Goal: Transaction & Acquisition: Purchase product/service

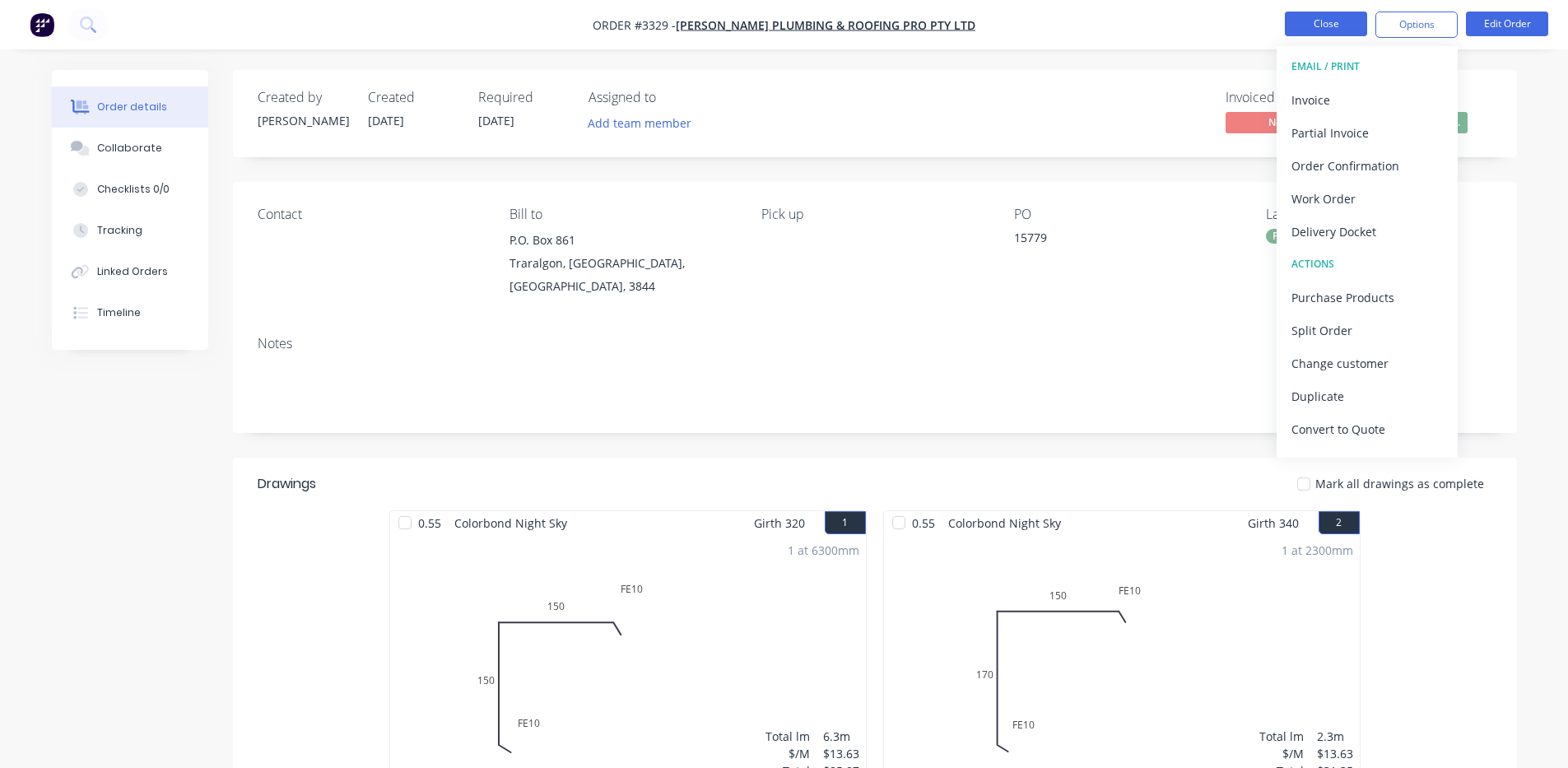
click at [1319, 13] on button "Close" at bounding box center [1326, 23] width 83 height 24
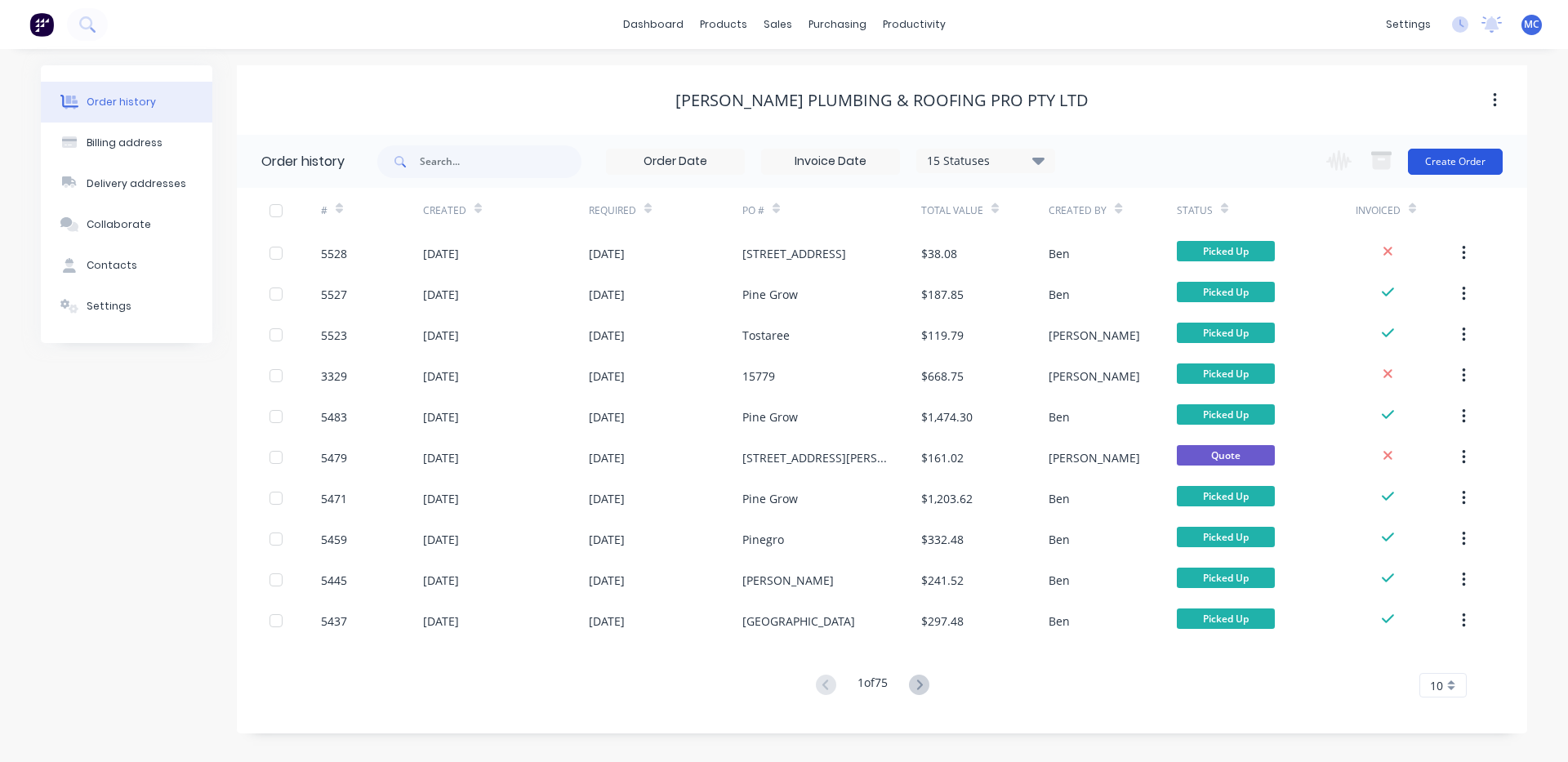
click at [1467, 154] on button "Create Order" at bounding box center [1455, 161] width 94 height 26
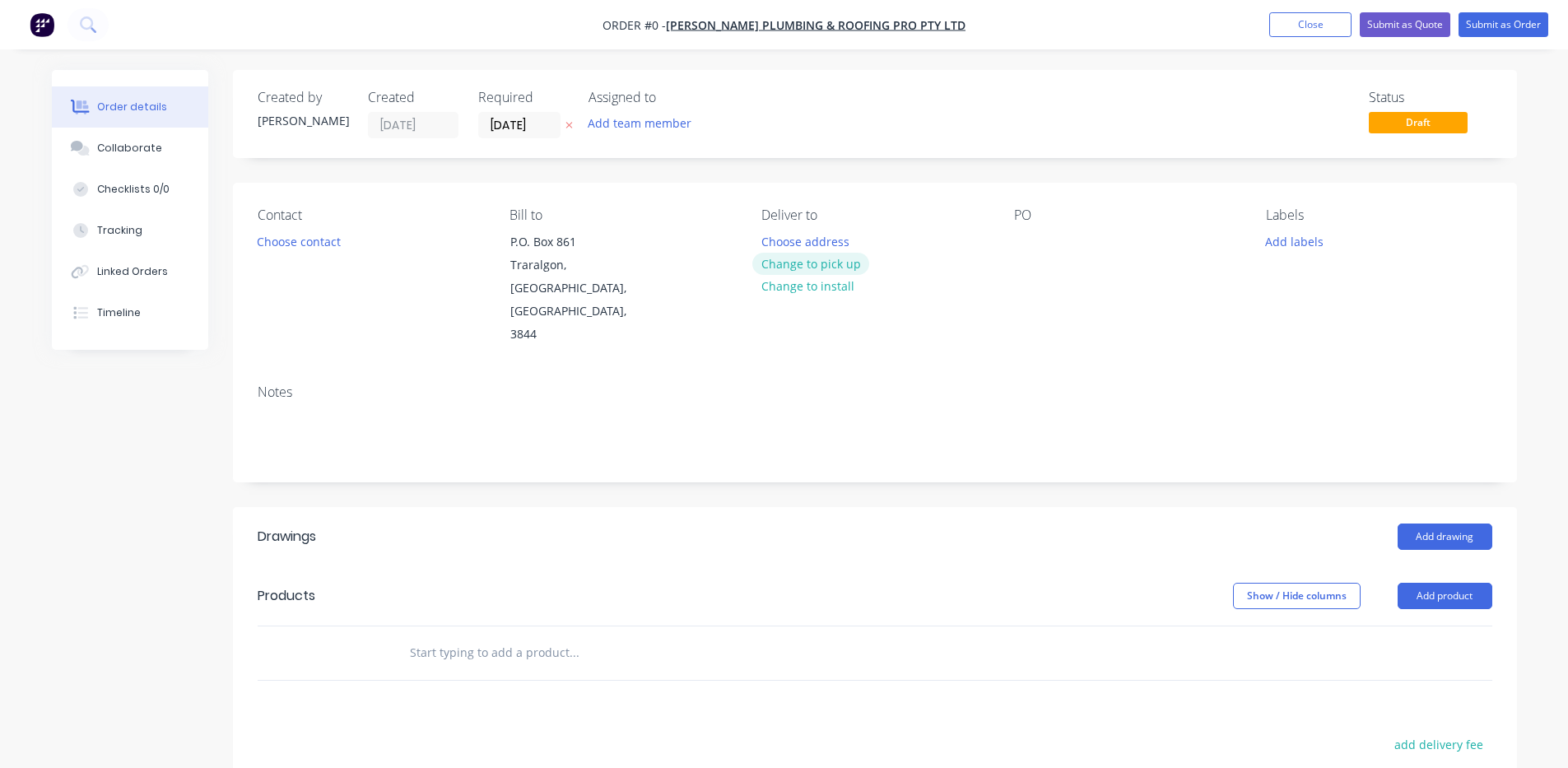
click at [845, 261] on button "Change to pick up" at bounding box center [811, 263] width 117 height 22
click at [1034, 241] on div at bounding box center [1027, 241] width 26 height 24
click at [1455, 583] on button "Add product" at bounding box center [1445, 595] width 94 height 26
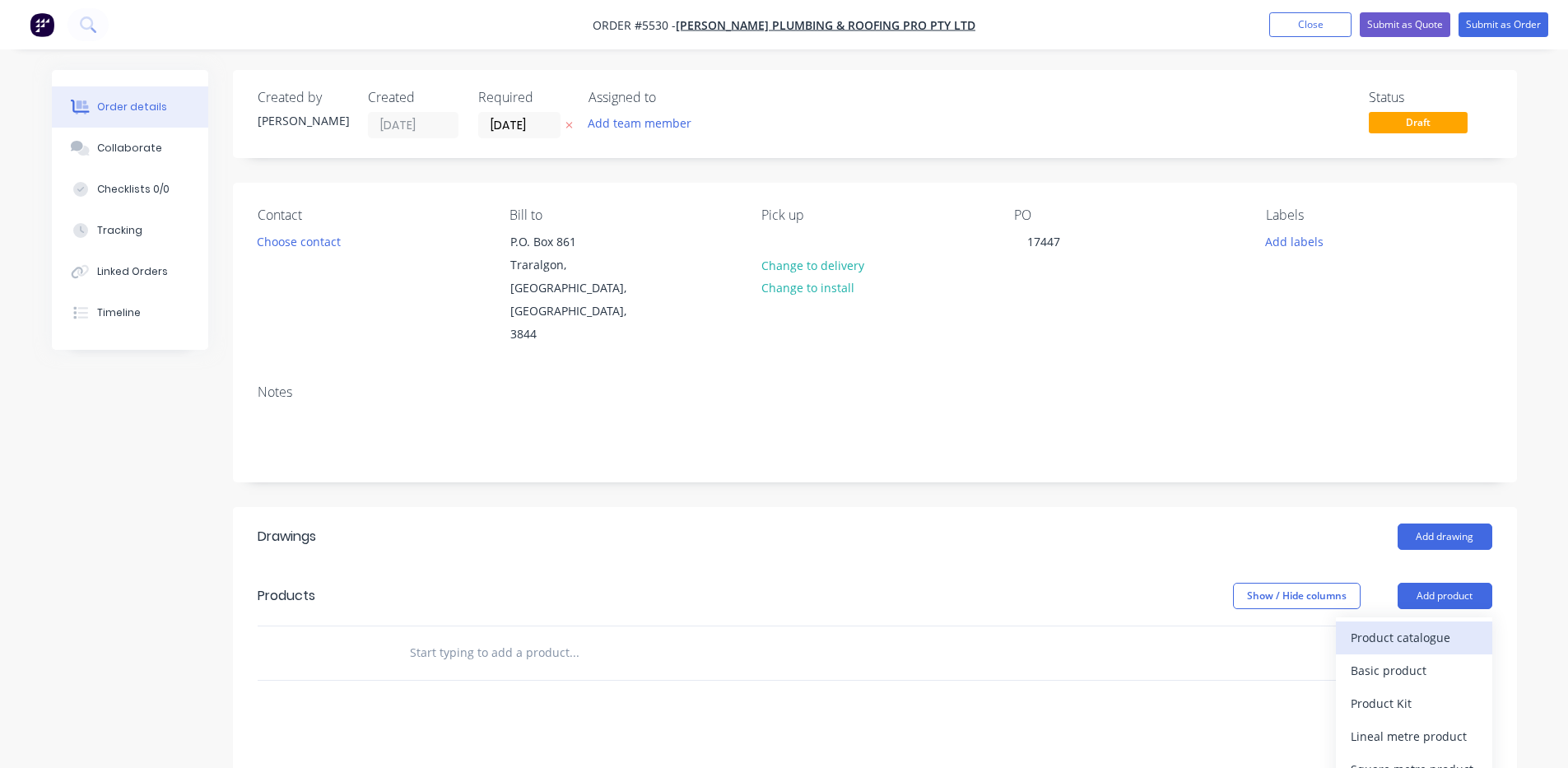
click at [1352, 625] on div "Product catalogue" at bounding box center [1415, 637] width 127 height 24
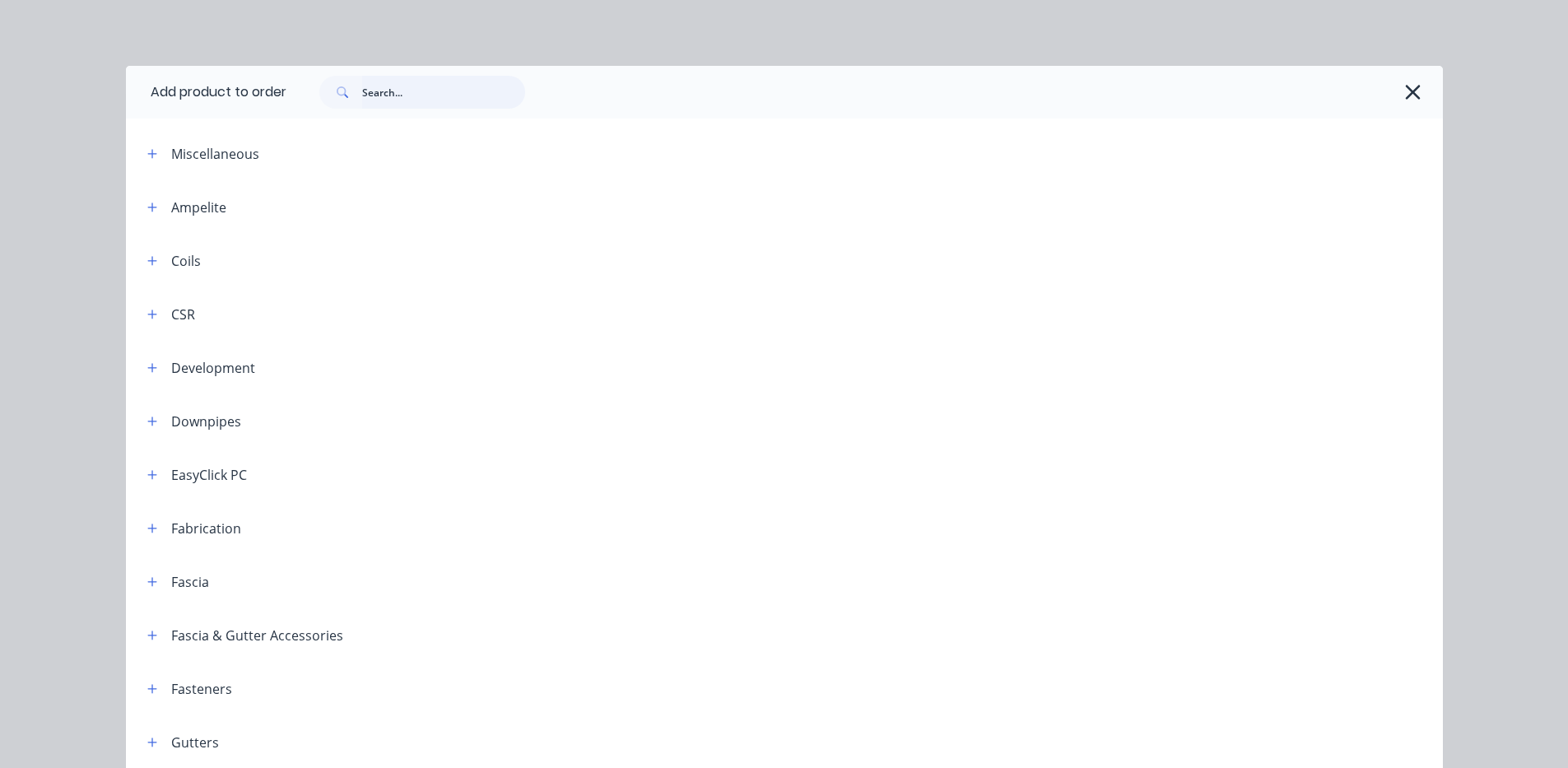
click at [425, 101] on input "text" at bounding box center [444, 92] width 163 height 33
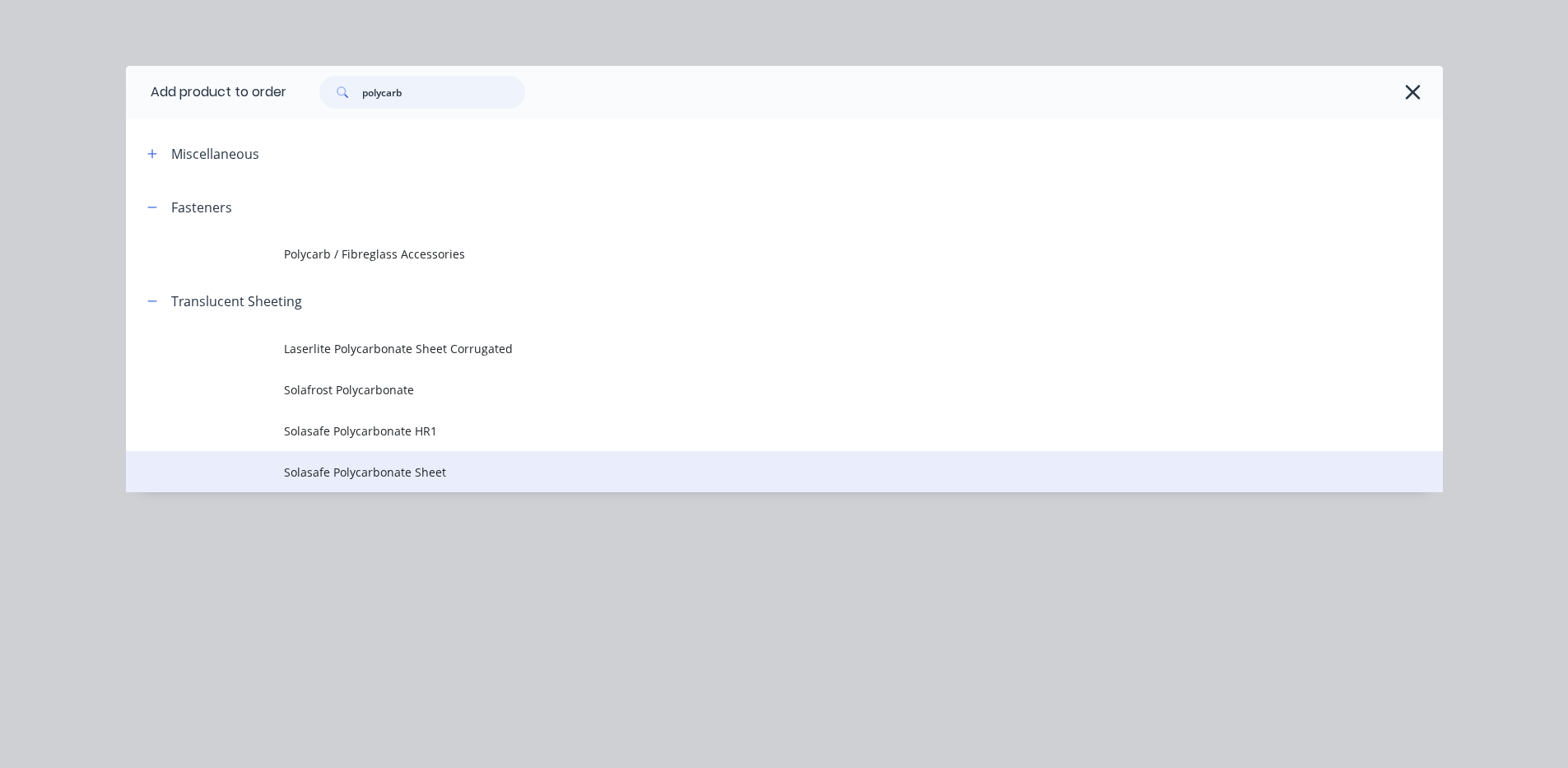
type input "polycarb"
click at [417, 465] on span "Solasafe Polycarbonate Sheet" at bounding box center [747, 472] width 927 height 17
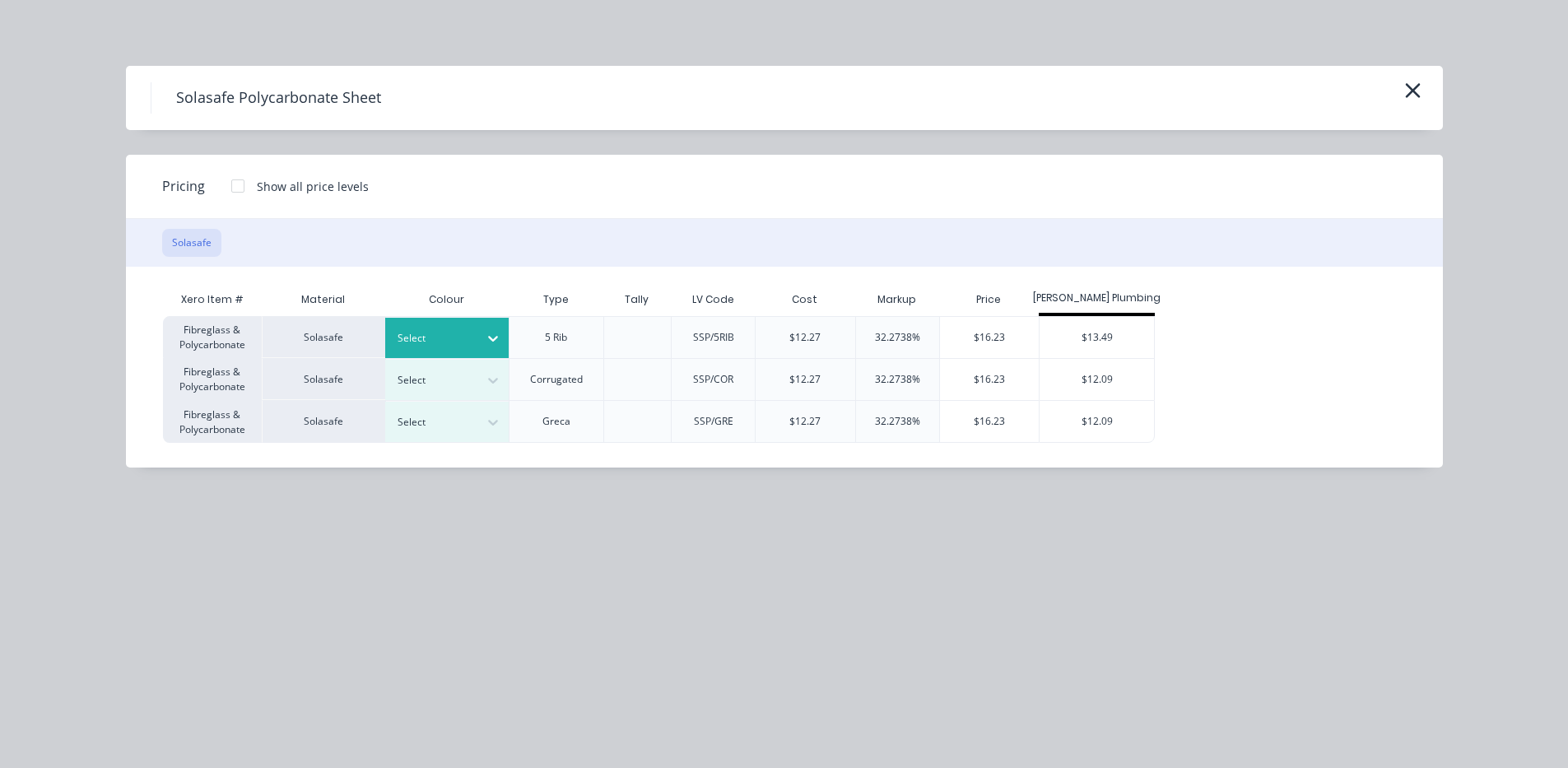
click at [462, 328] on div "Select" at bounding box center [431, 338] width 92 height 21
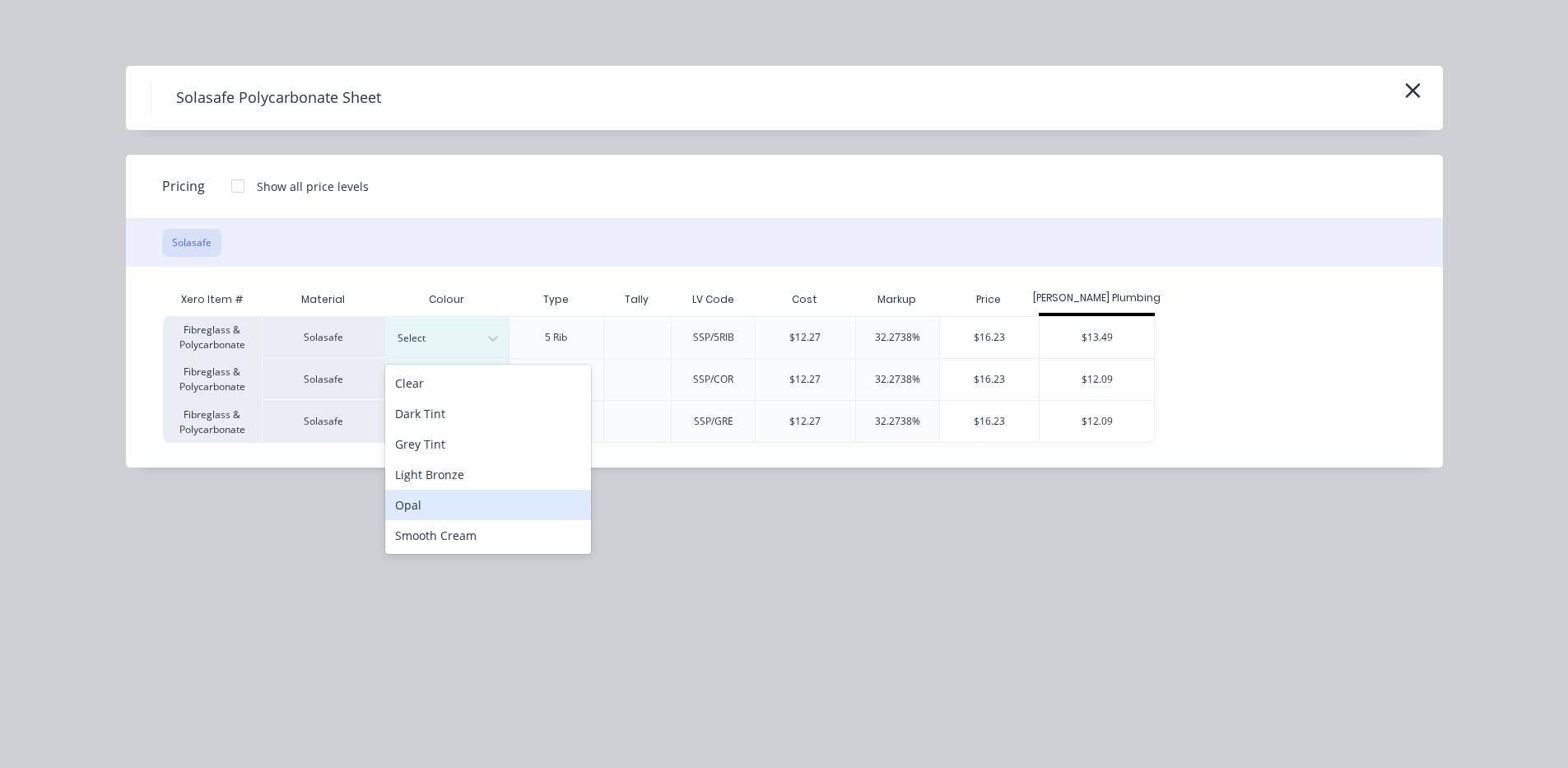
click at [465, 508] on div "Opal" at bounding box center [489, 504] width 206 height 30
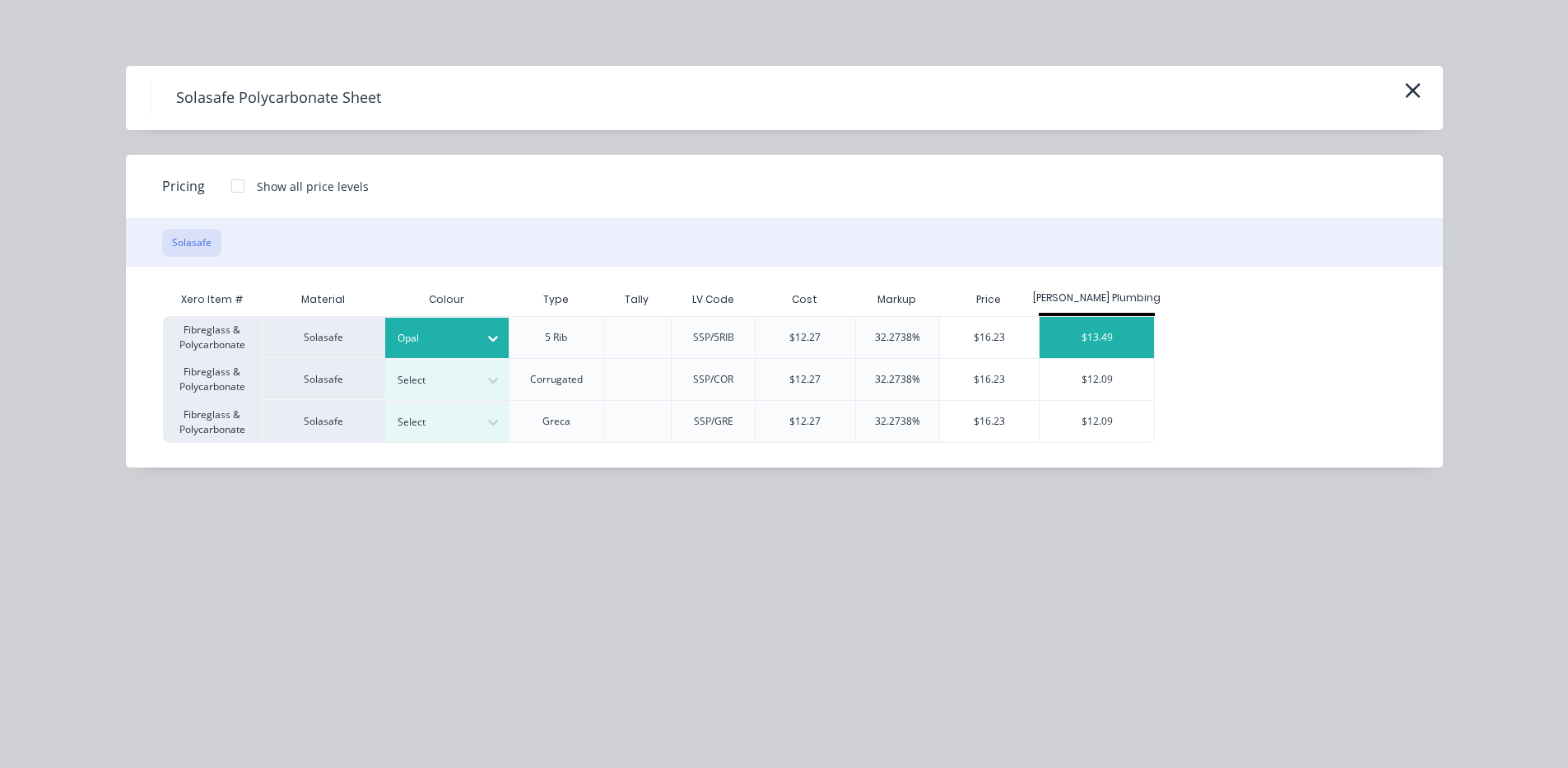
click at [1114, 339] on div "$13.49" at bounding box center [1097, 337] width 115 height 41
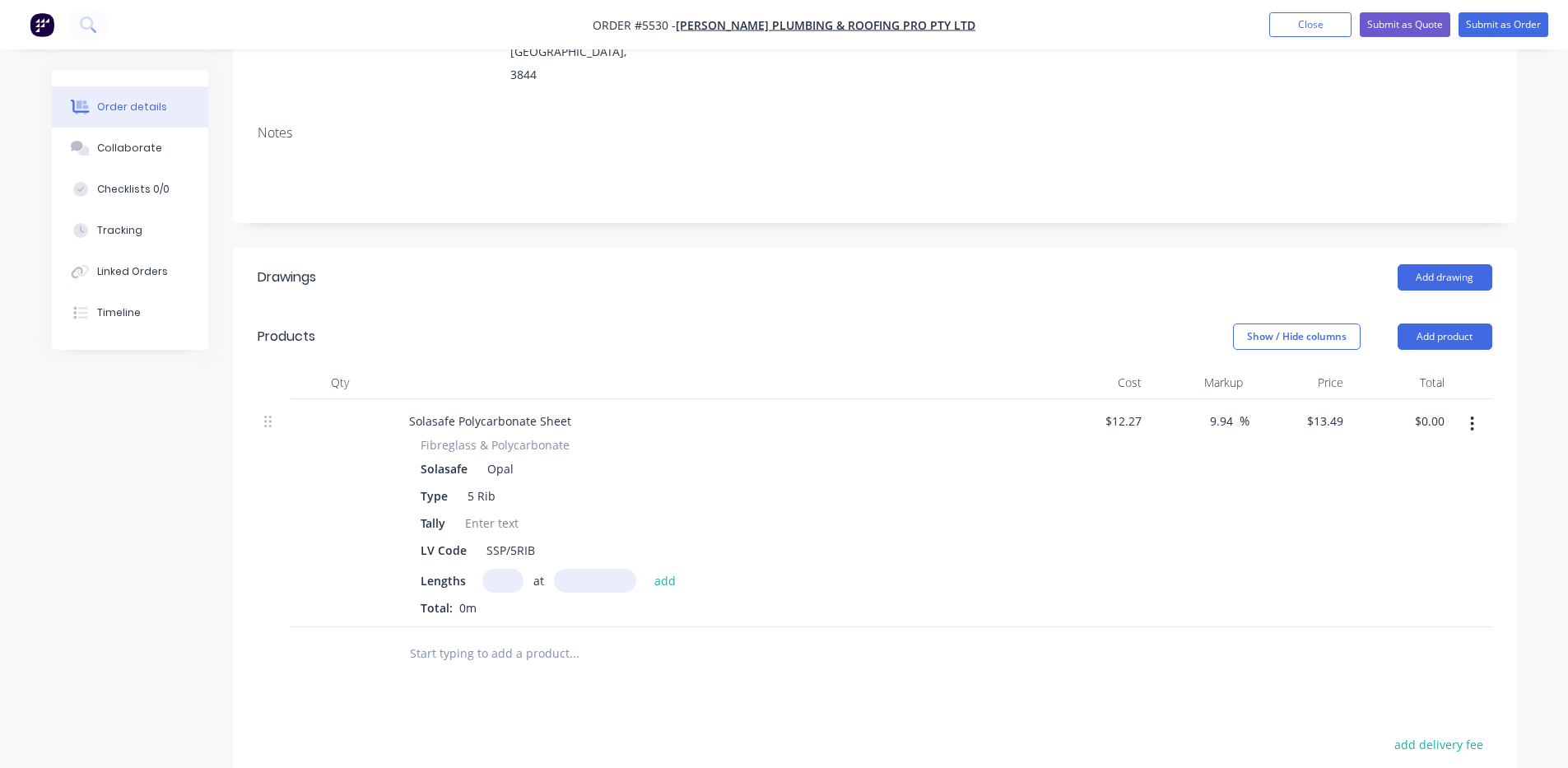
scroll to position [274, 0]
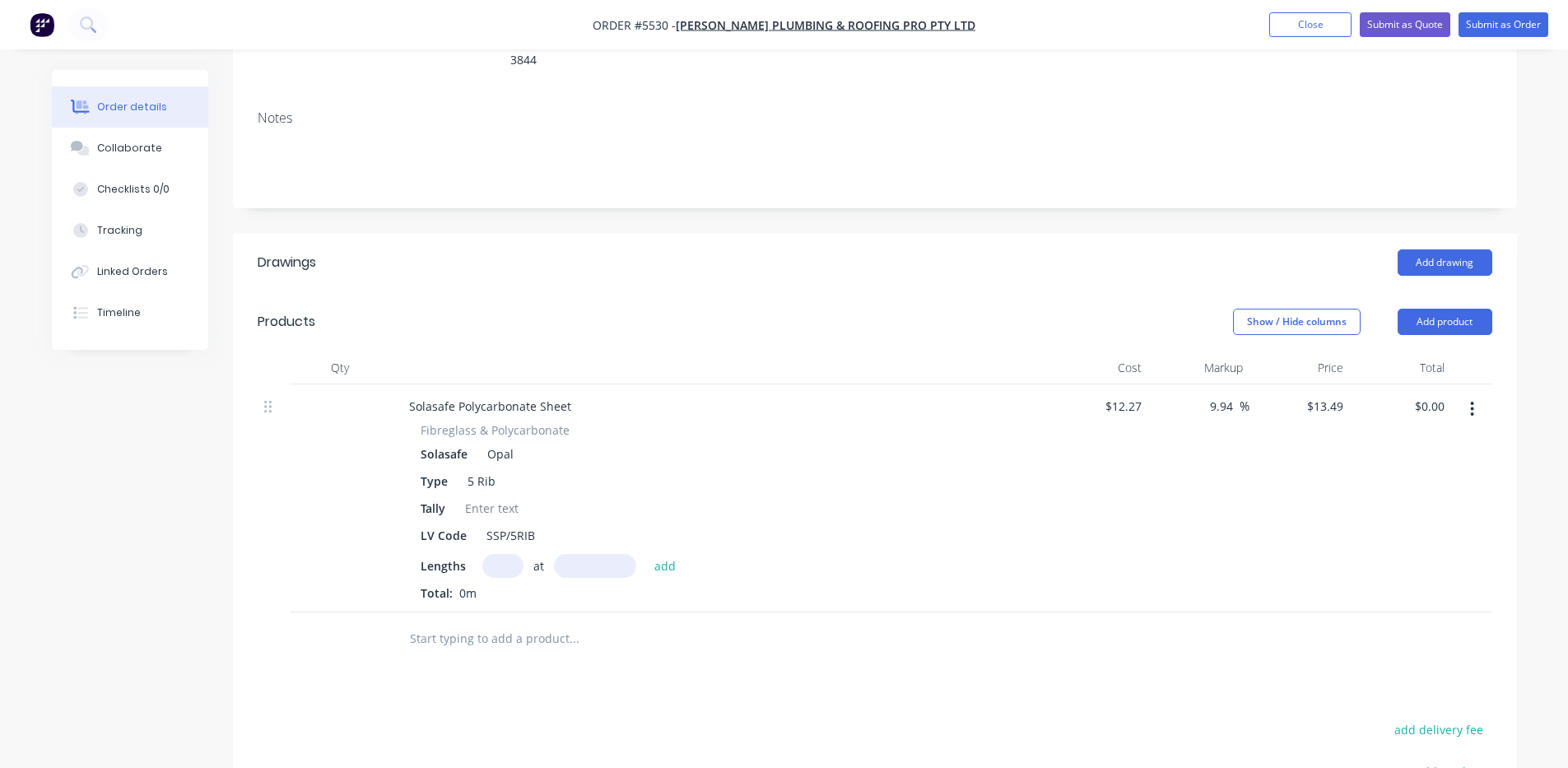
click at [511, 553] on input "text" at bounding box center [503, 565] width 41 height 24
type input "1"
type input "3600"
click at [646, 553] on button "add" at bounding box center [665, 564] width 39 height 22
type input "$48.56"
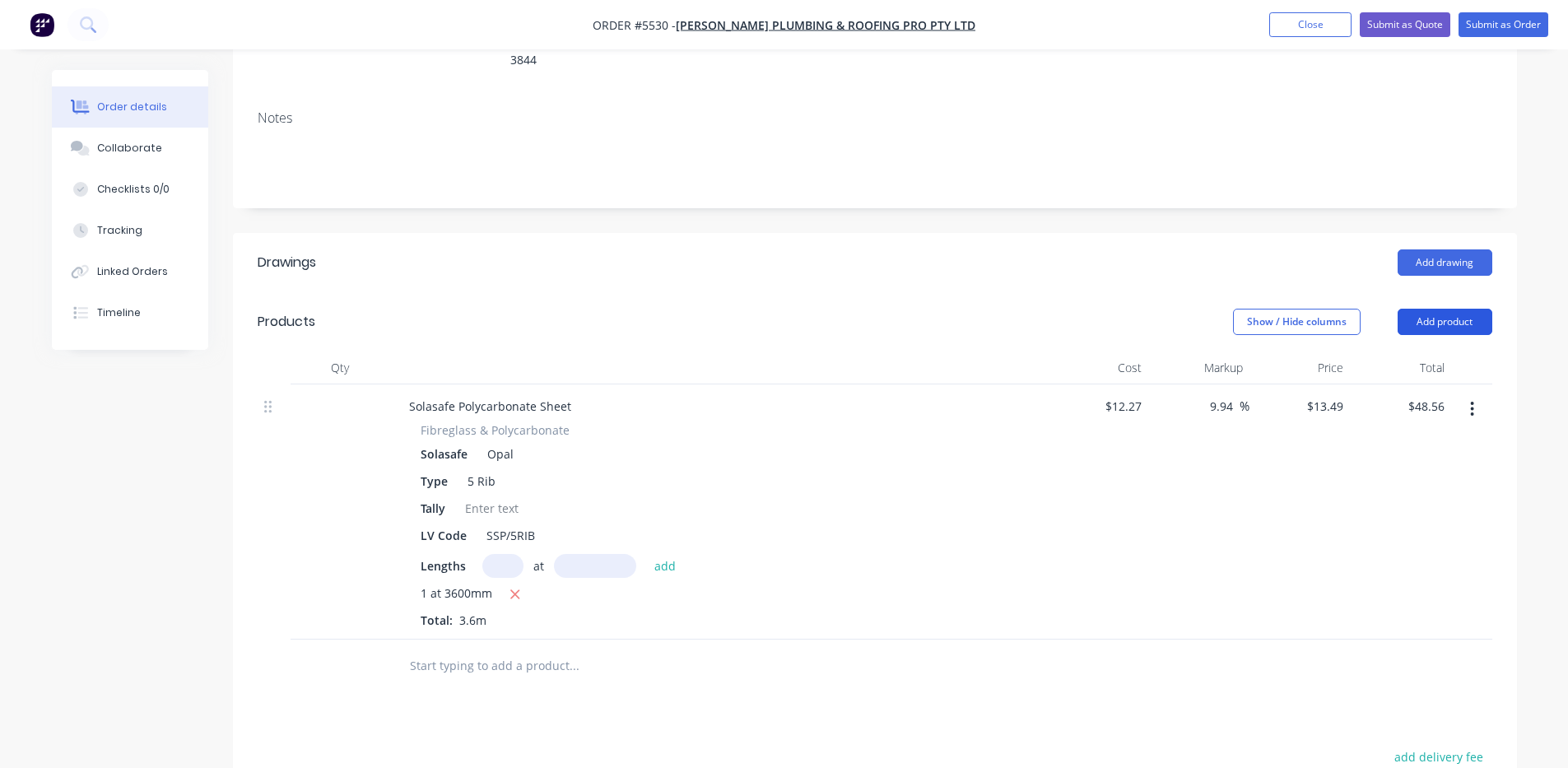
click at [1474, 309] on button "Add product" at bounding box center [1445, 321] width 94 height 26
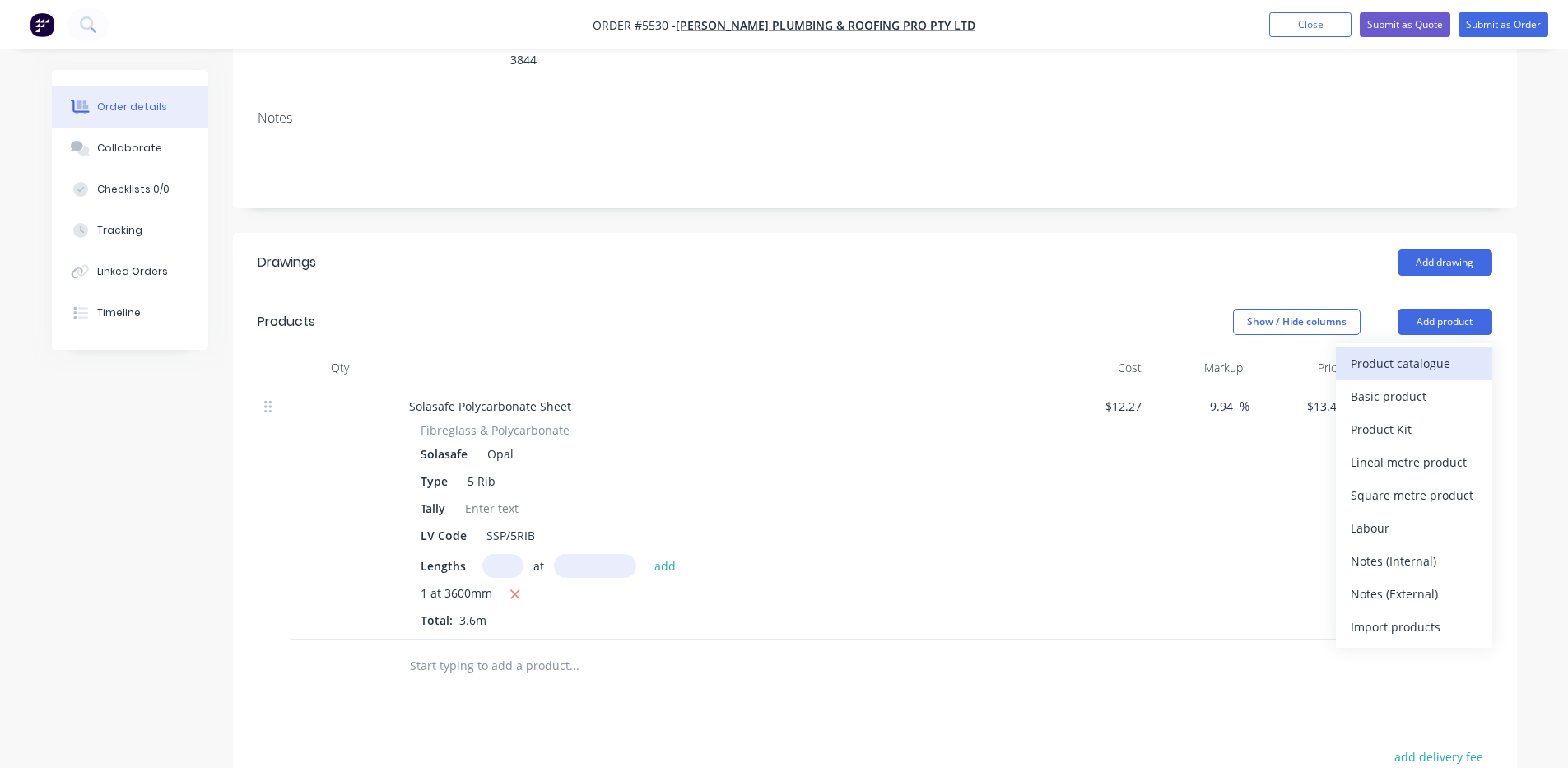
click at [1469, 351] on div "Product catalogue" at bounding box center [1415, 363] width 127 height 24
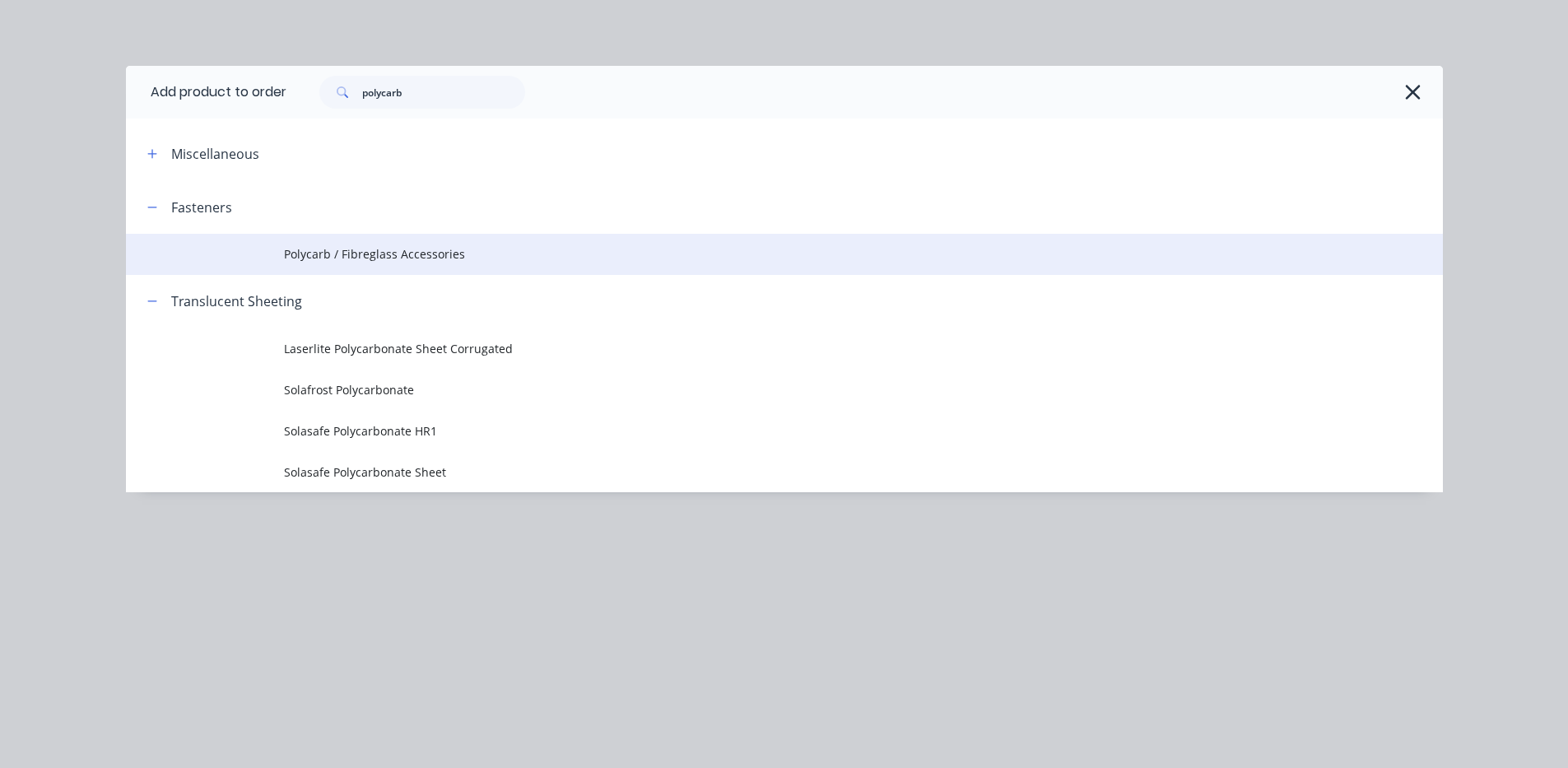
click at [399, 257] on span "Polycarb / Fibreglass Accessories" at bounding box center [747, 254] width 927 height 17
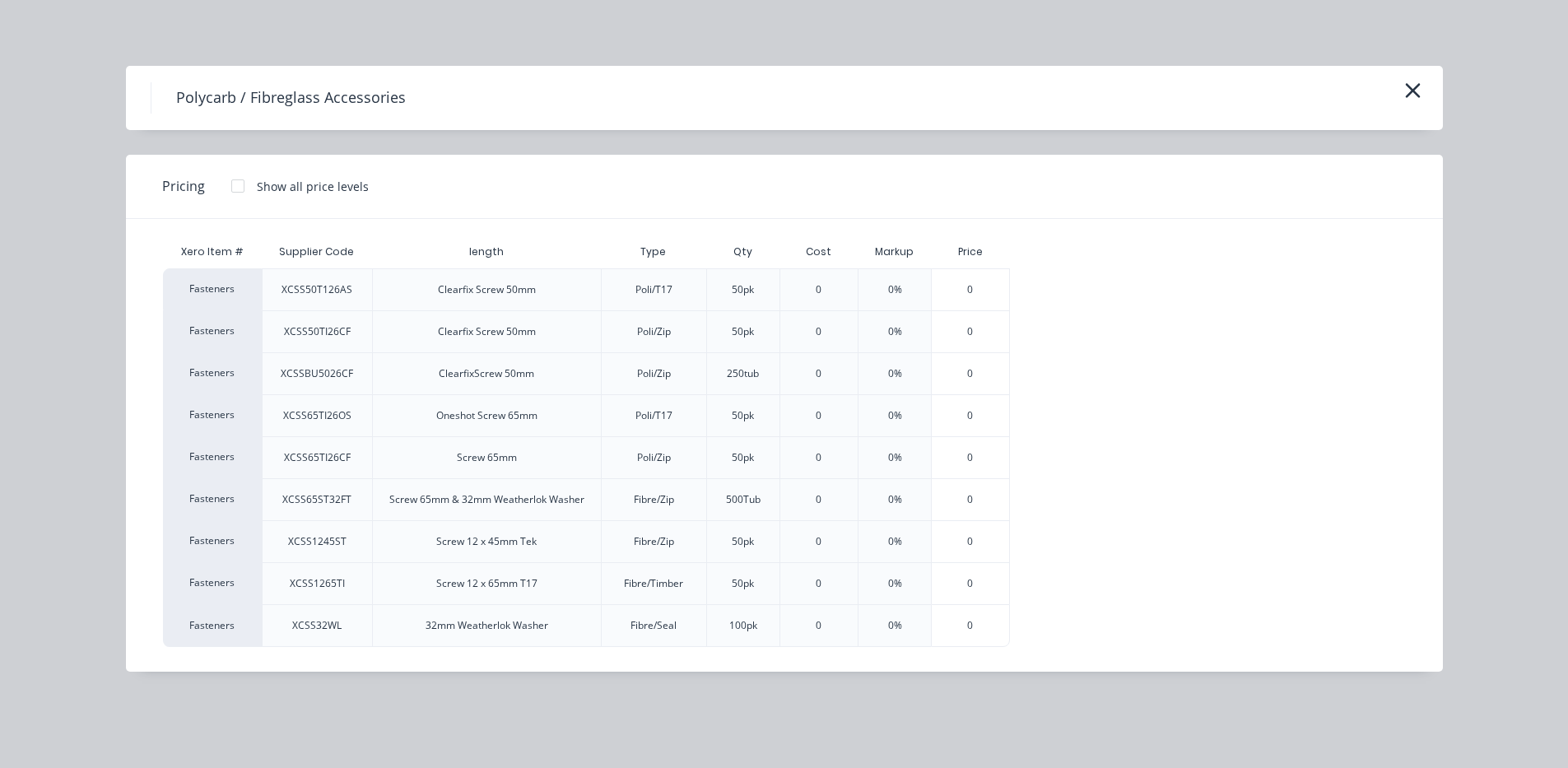
click at [235, 184] on div at bounding box center [238, 186] width 33 height 33
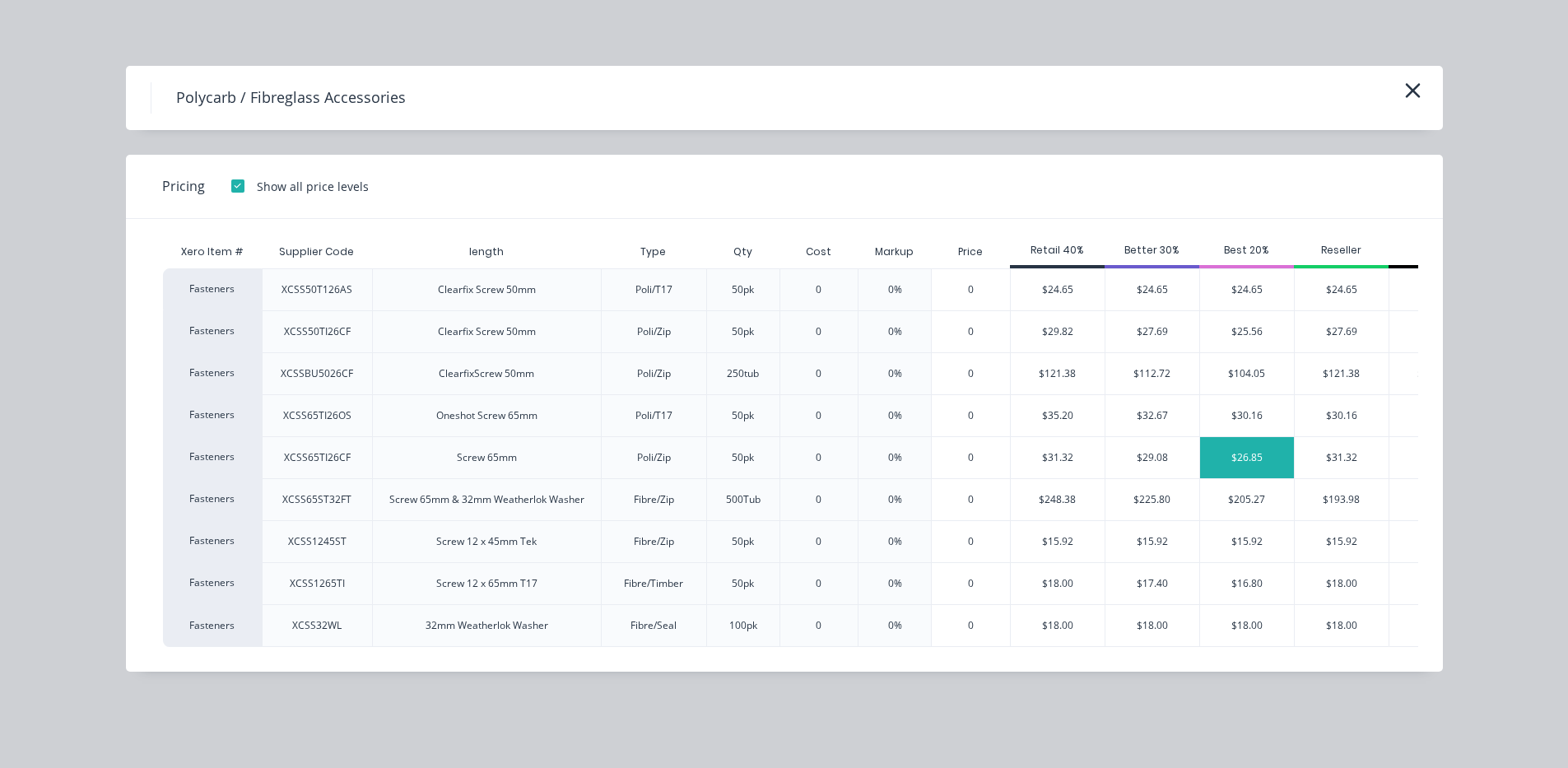
click at [1257, 463] on div "$26.85" at bounding box center [1247, 457] width 94 height 41
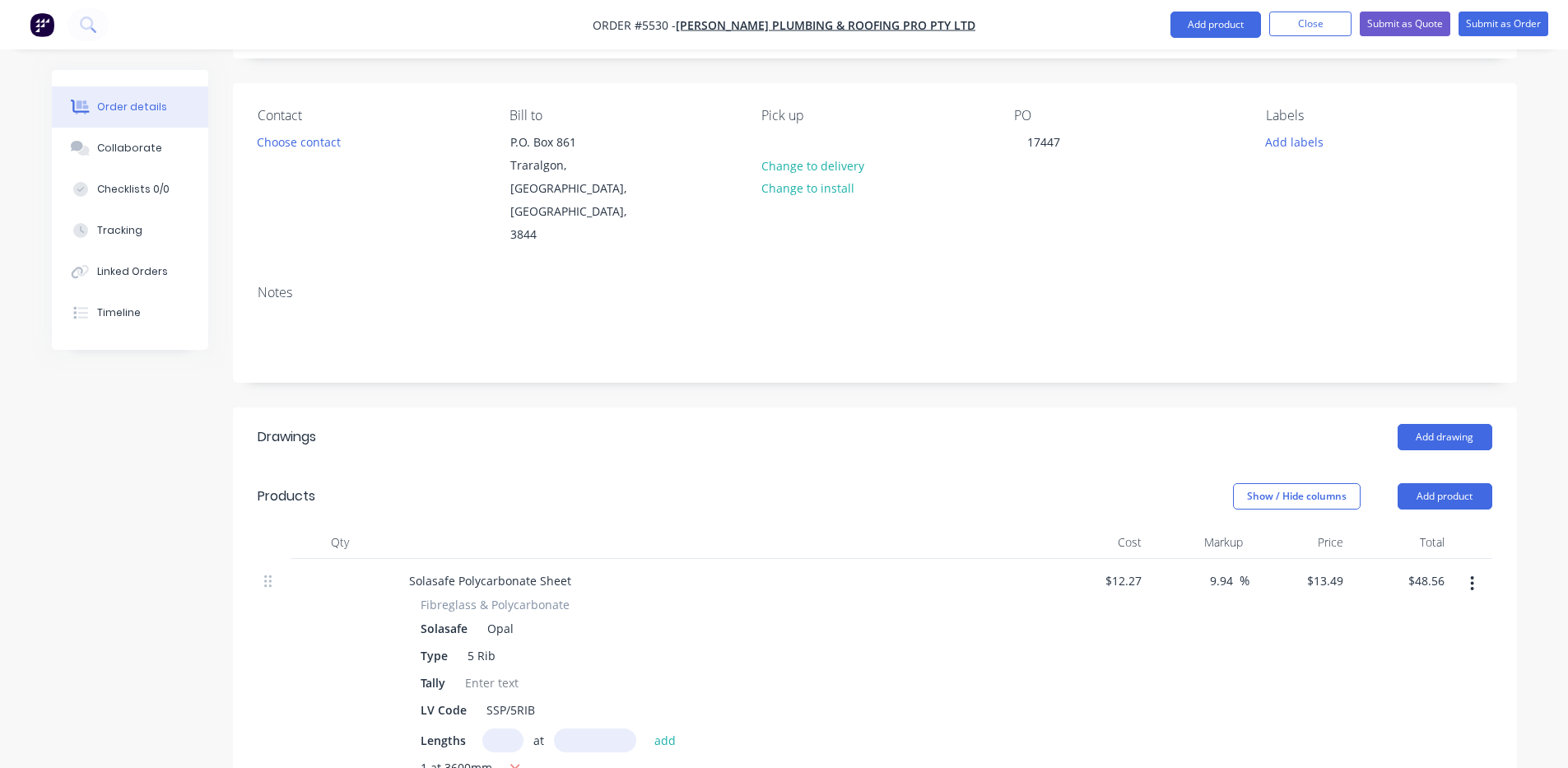
scroll to position [0, 0]
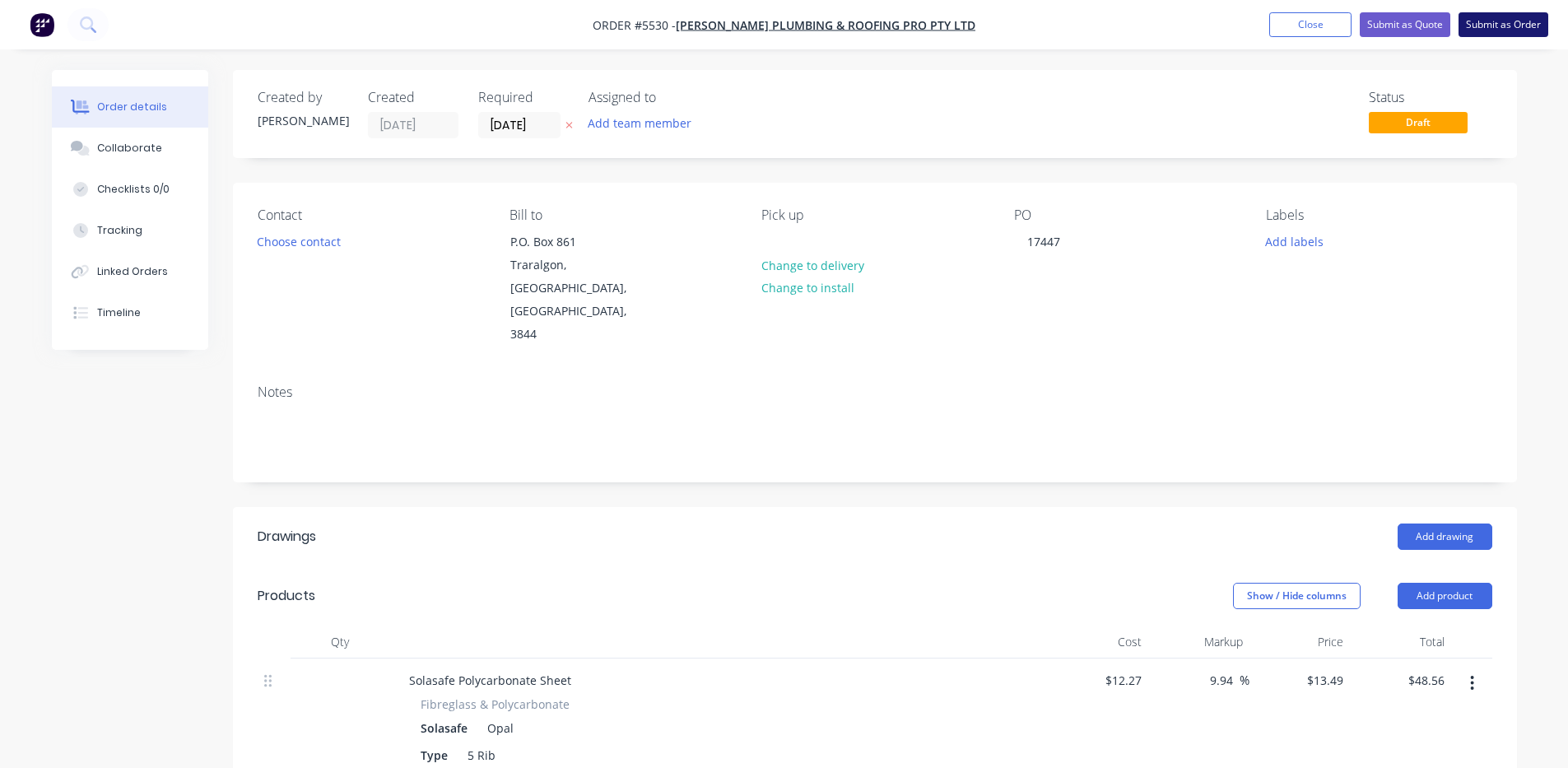
click at [1506, 27] on button "Submit as Order" at bounding box center [1504, 24] width 89 height 24
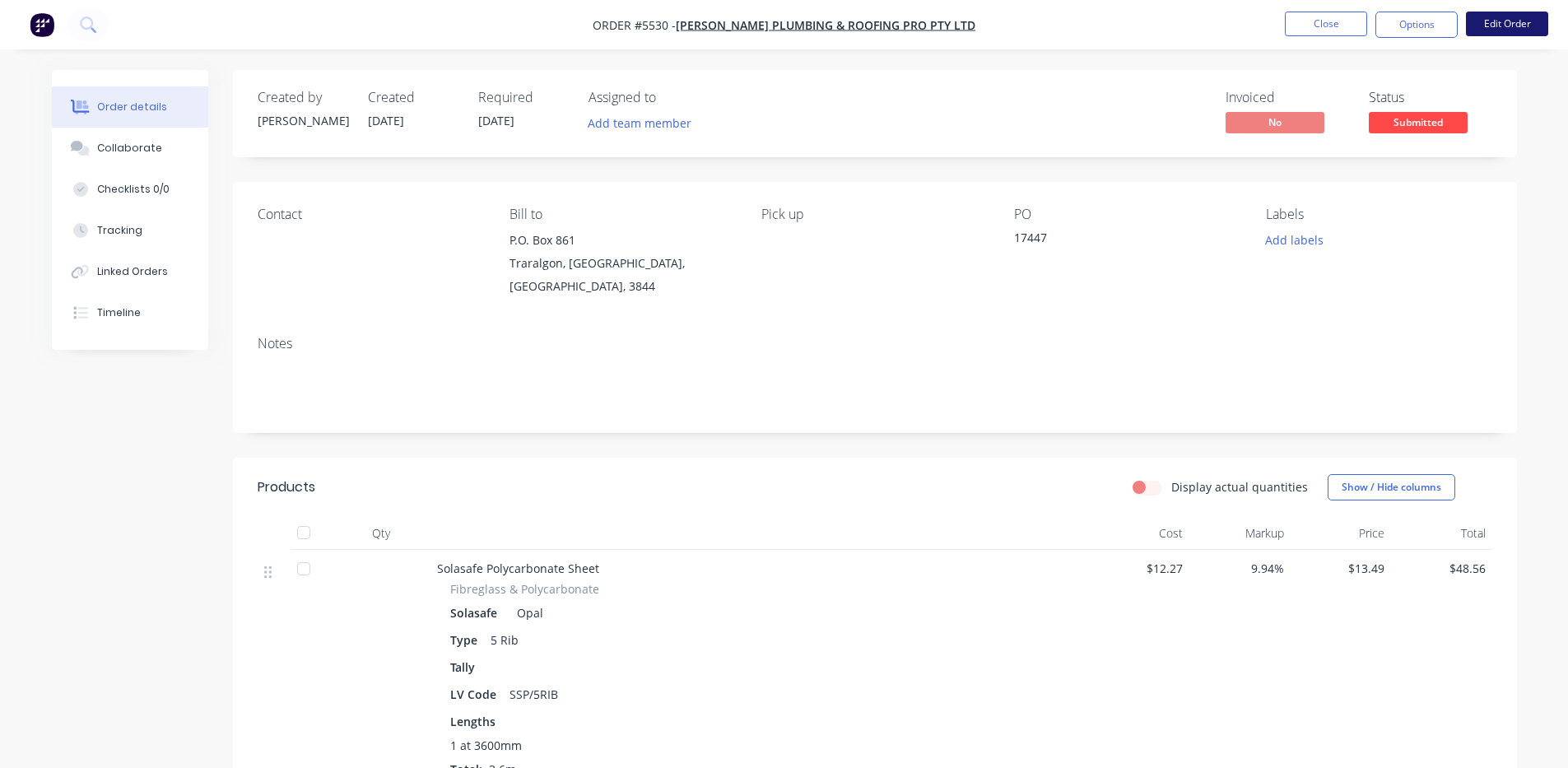
click at [1508, 30] on button "Edit Order" at bounding box center [1507, 23] width 83 height 24
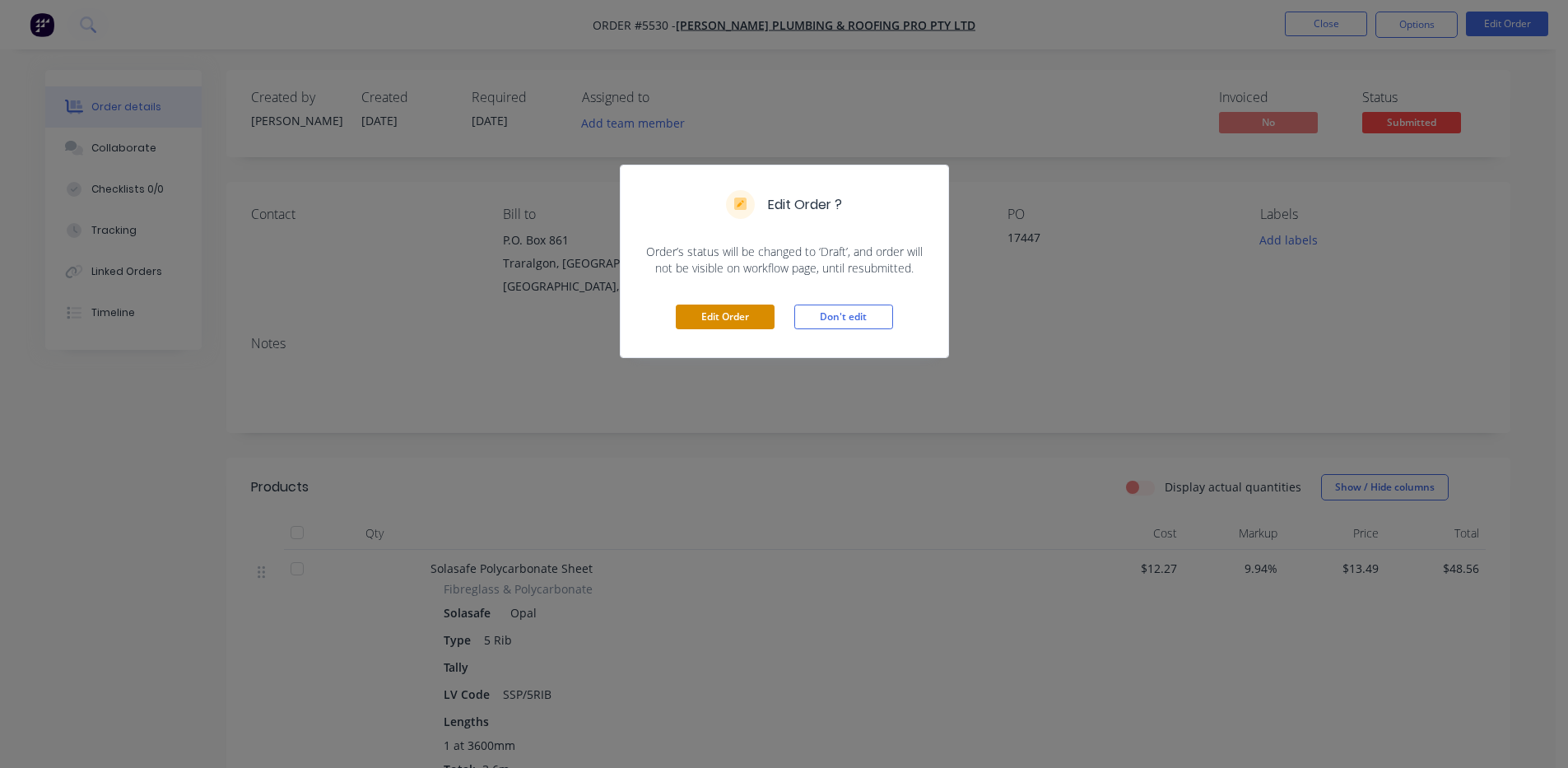
click at [740, 313] on button "Edit Order" at bounding box center [726, 317] width 99 height 24
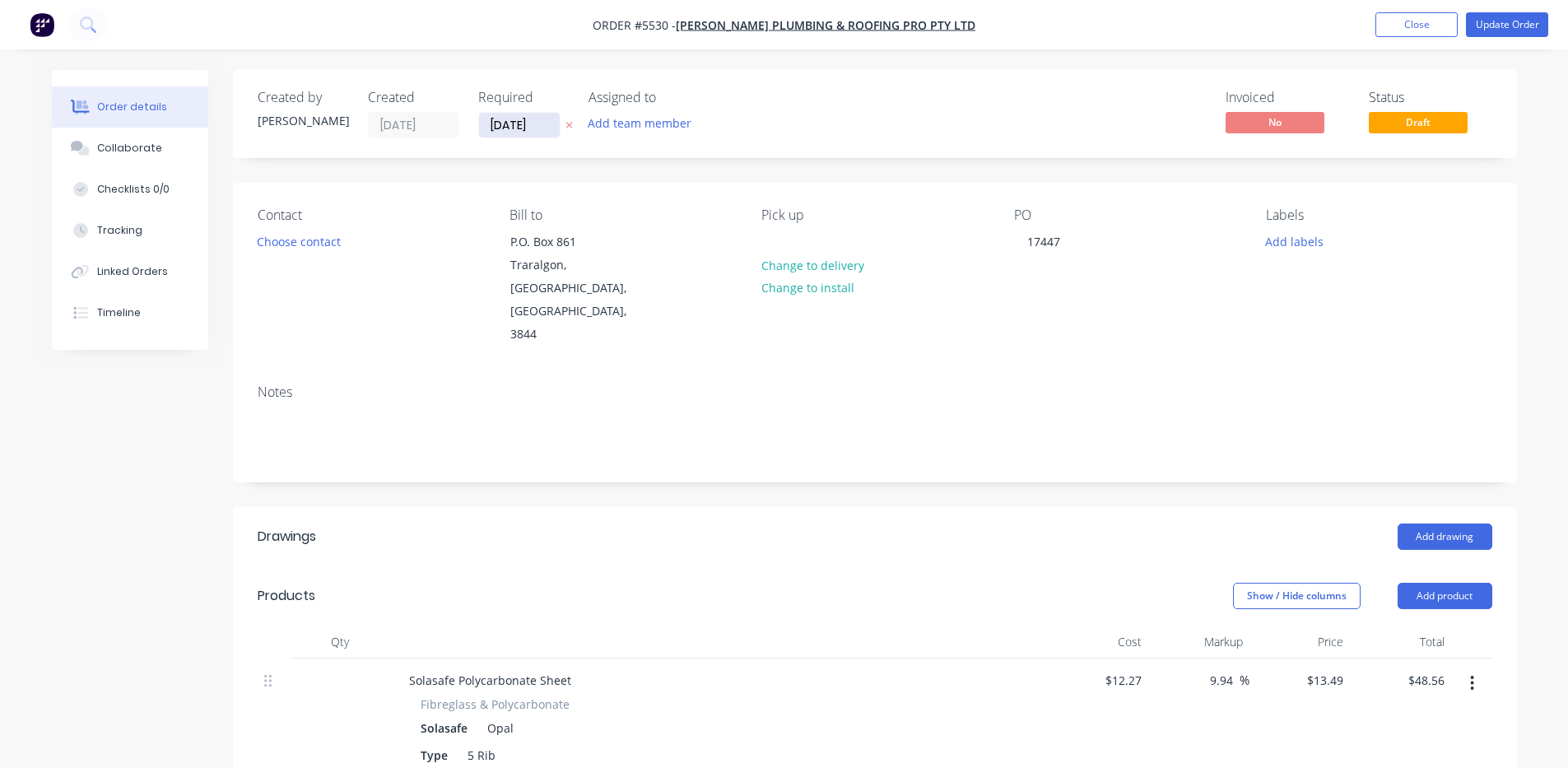
click at [544, 127] on input "[DATE]" at bounding box center [519, 124] width 81 height 24
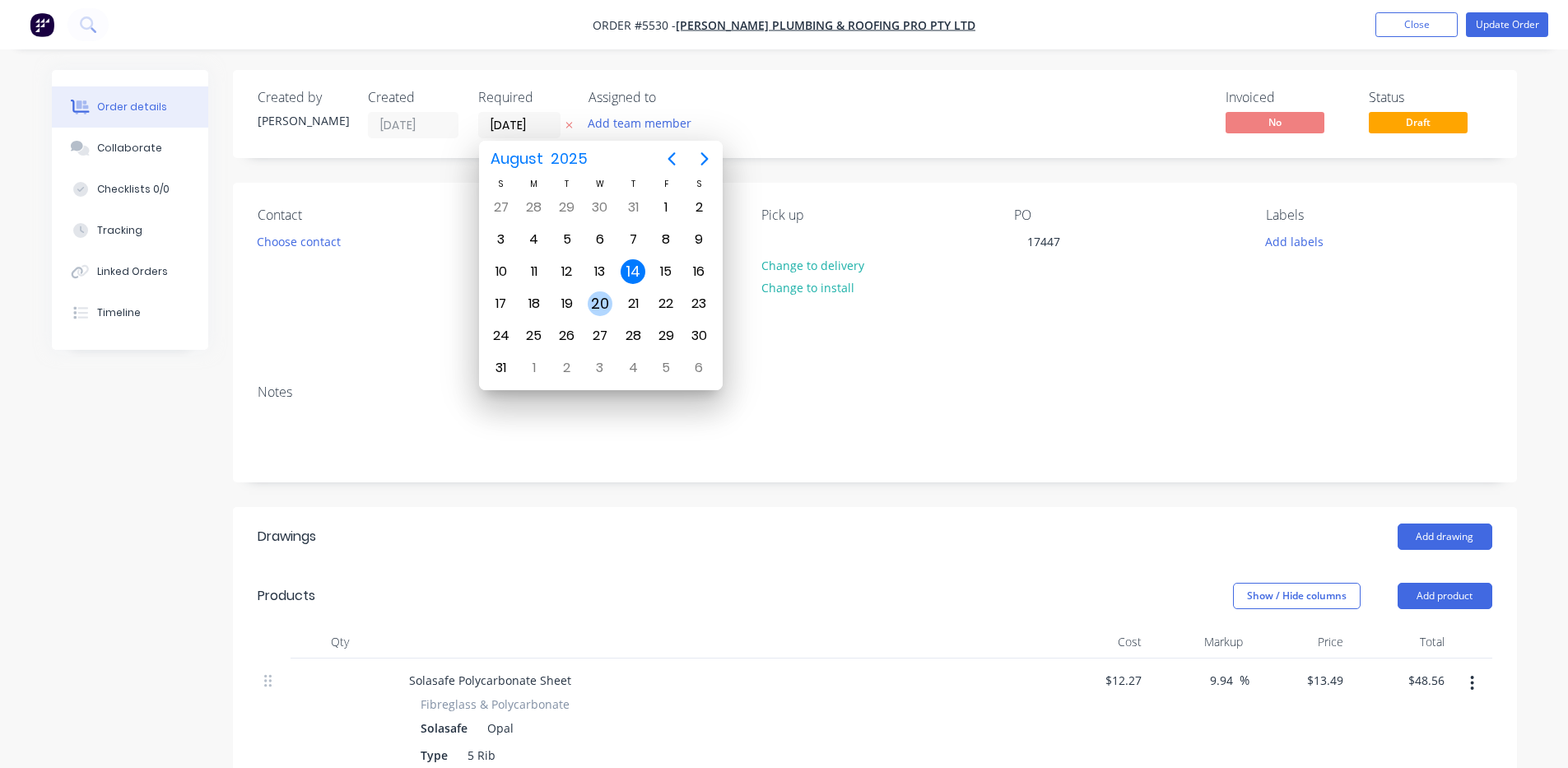
click at [600, 307] on div "20" at bounding box center [599, 303] width 24 height 24
type input "[DATE]"
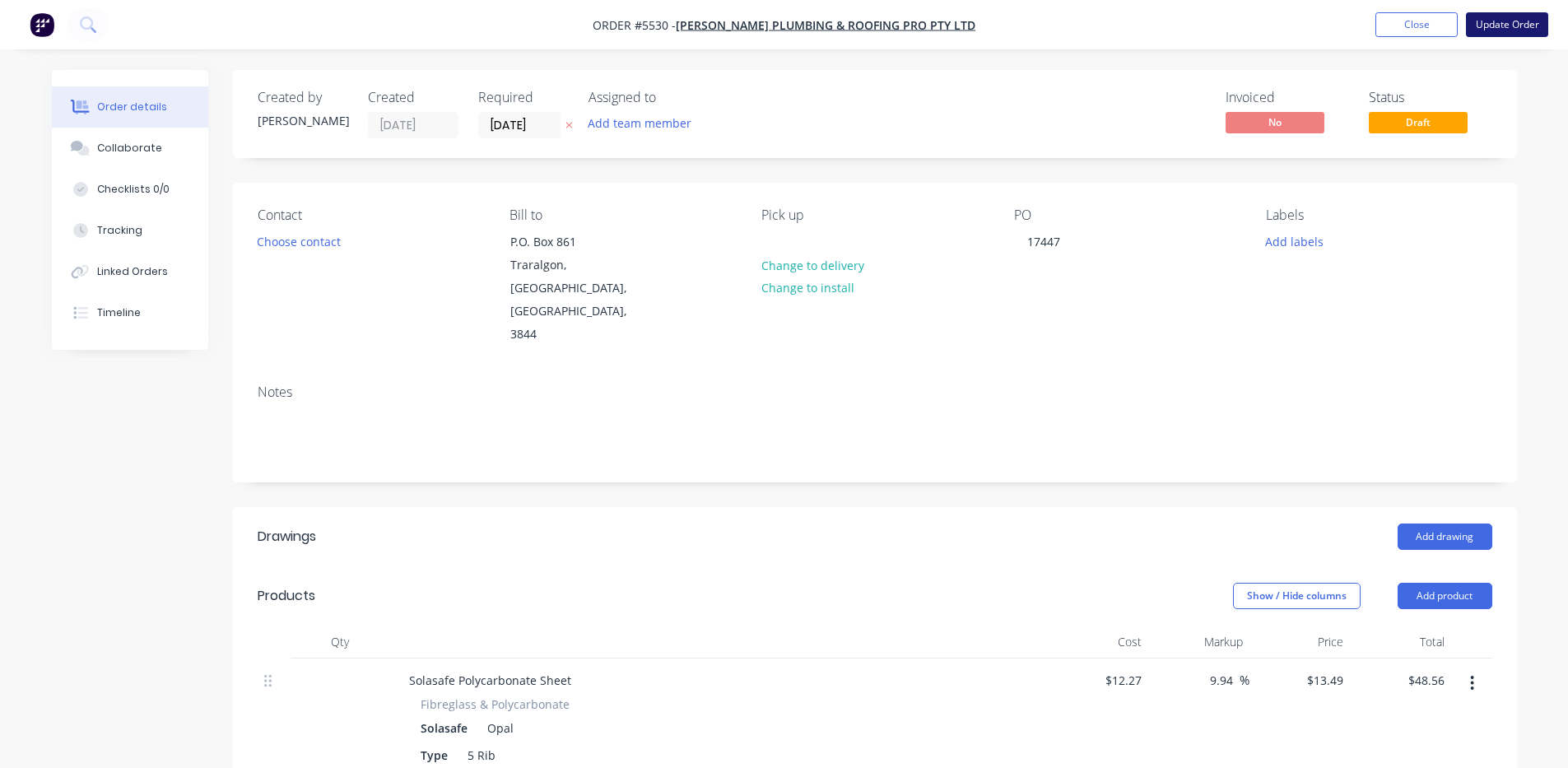
click at [1520, 27] on button "Update Order" at bounding box center [1507, 24] width 83 height 24
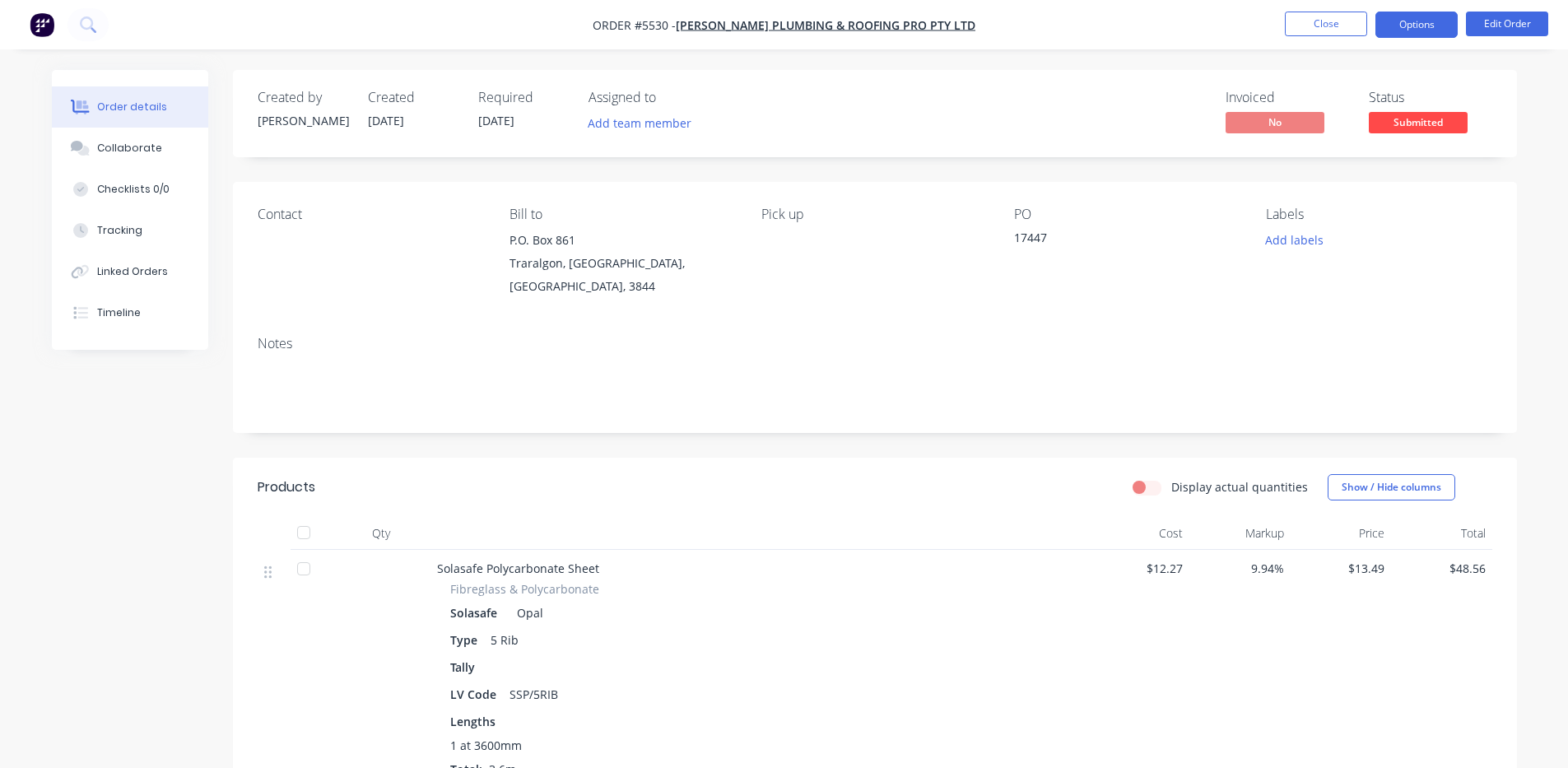
click at [1424, 22] on button "Options" at bounding box center [1416, 24] width 83 height 26
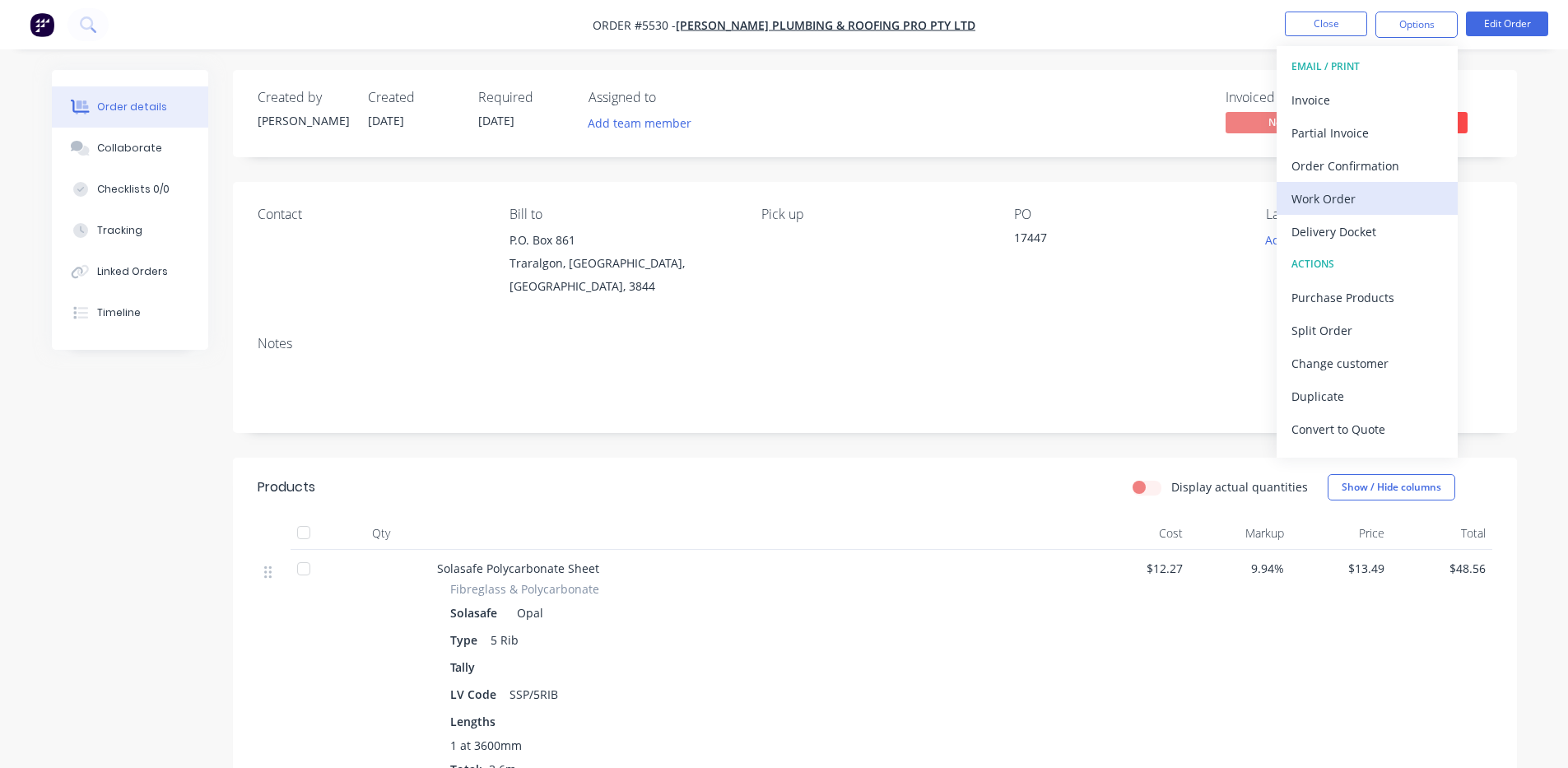
click at [1345, 194] on div "Work Order" at bounding box center [1368, 198] width 152 height 24
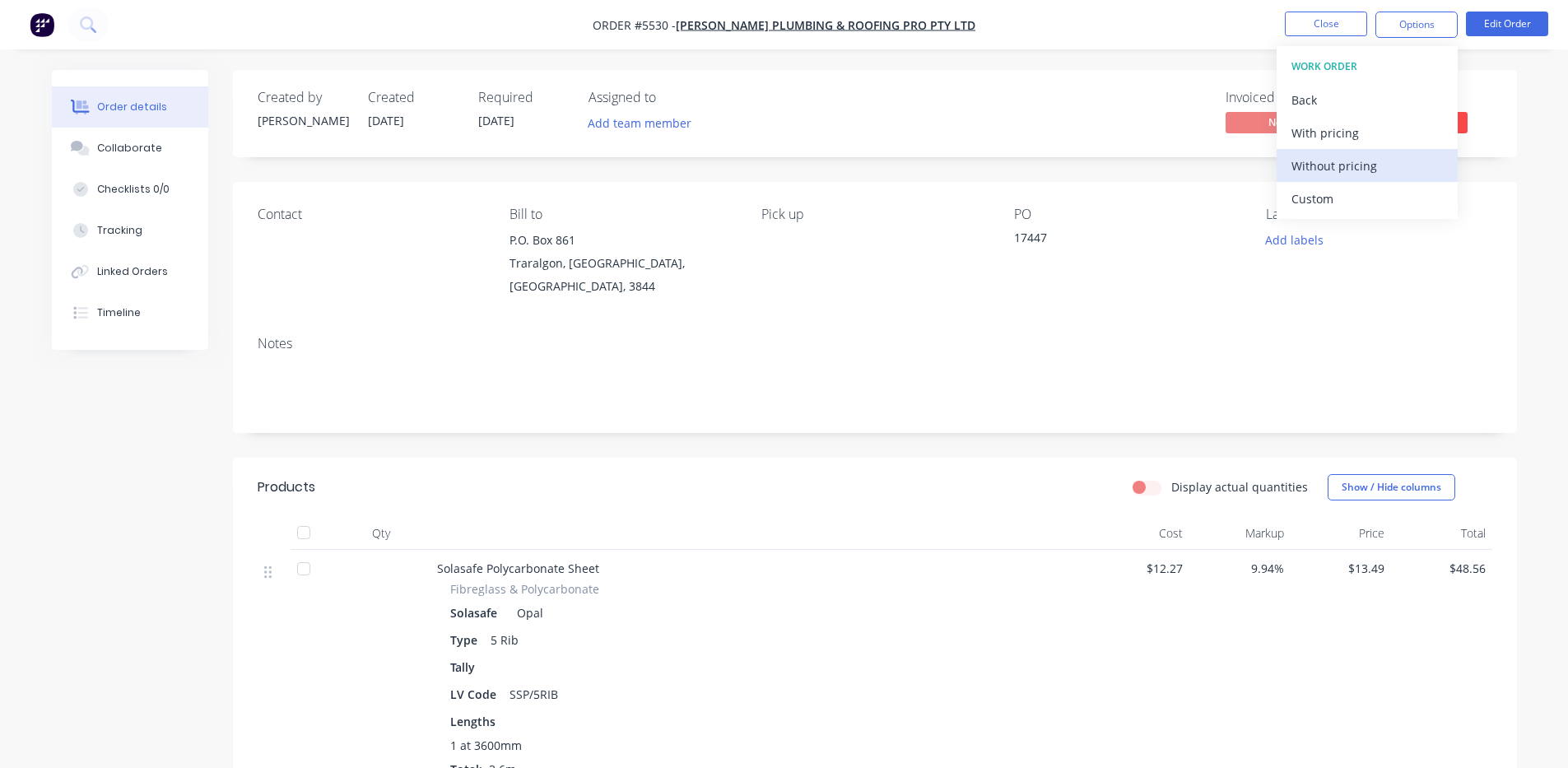
click at [1353, 166] on div "Without pricing" at bounding box center [1368, 165] width 152 height 24
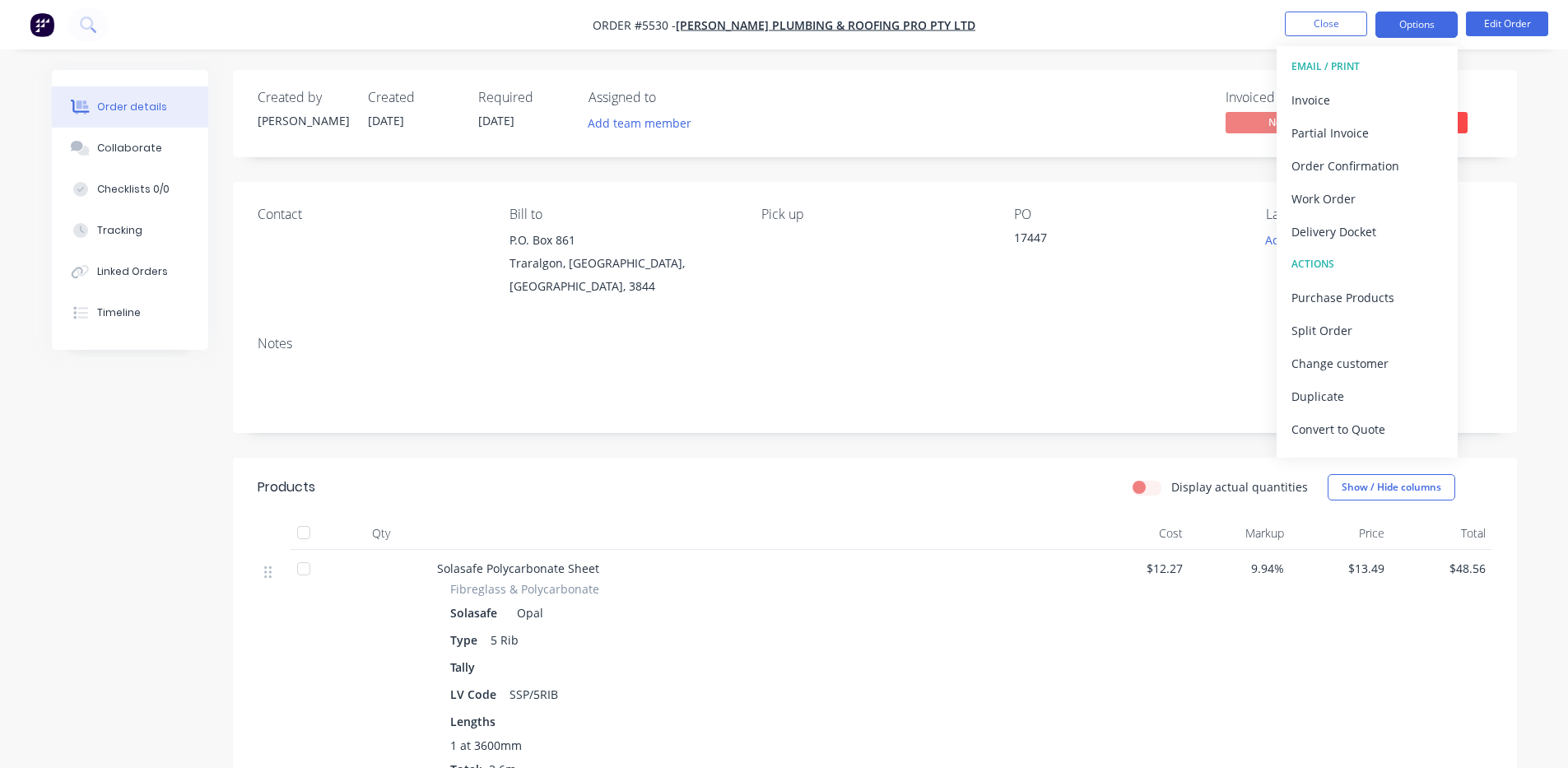
click at [1415, 21] on button "Options" at bounding box center [1416, 24] width 83 height 26
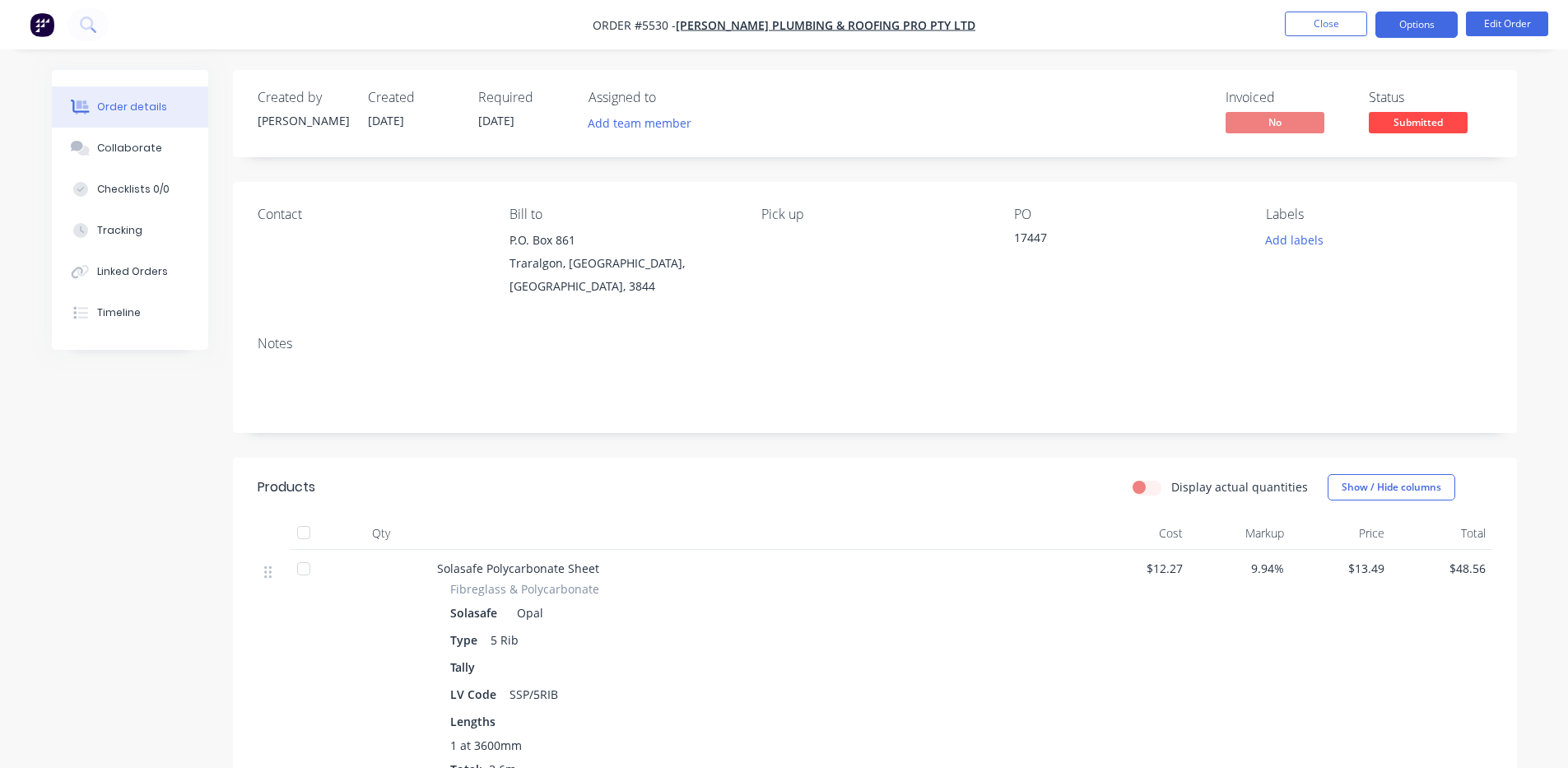
click at [1410, 24] on button "Options" at bounding box center [1416, 24] width 83 height 26
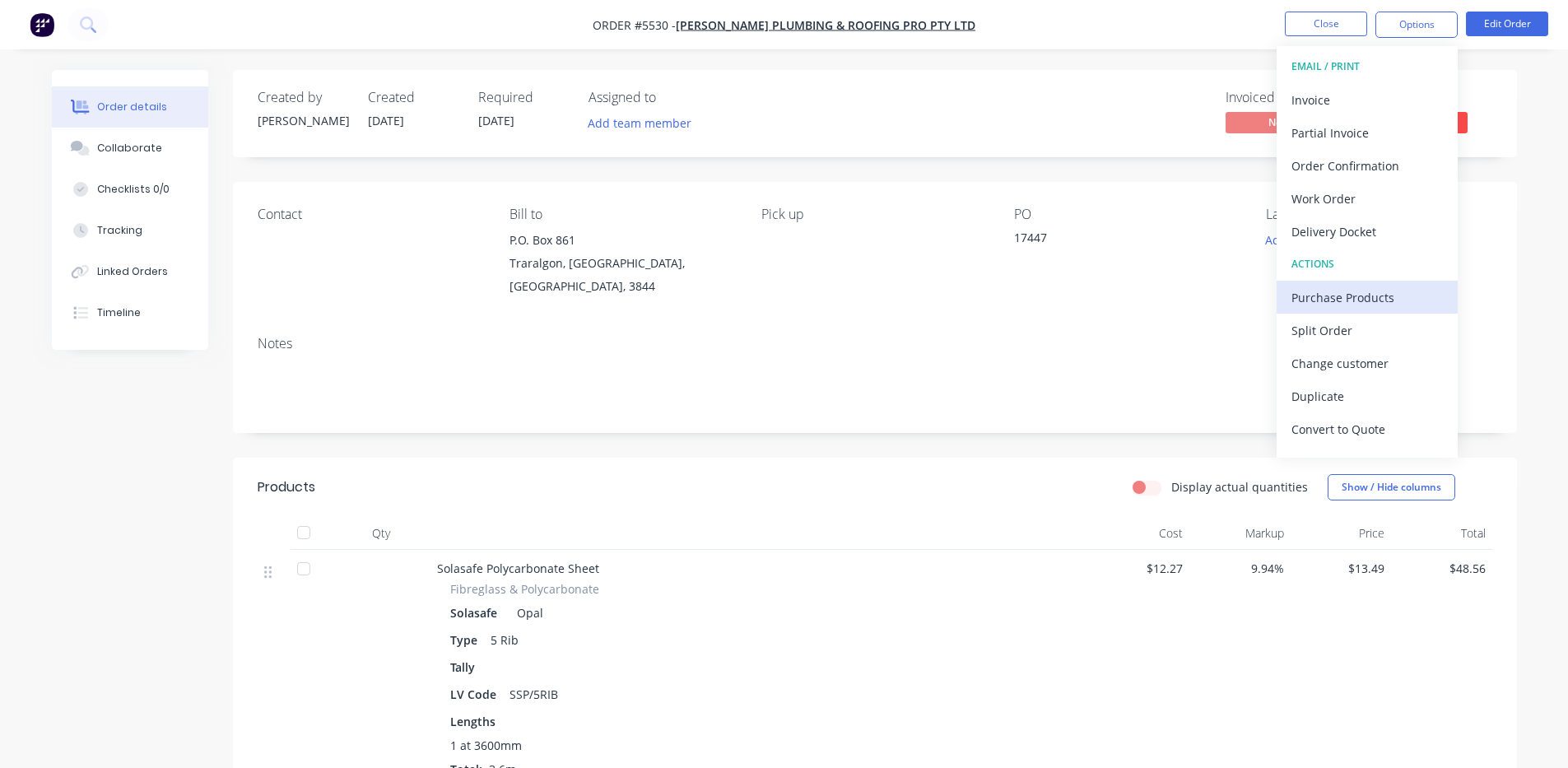
click at [1369, 294] on div "Purchase Products" at bounding box center [1368, 297] width 152 height 24
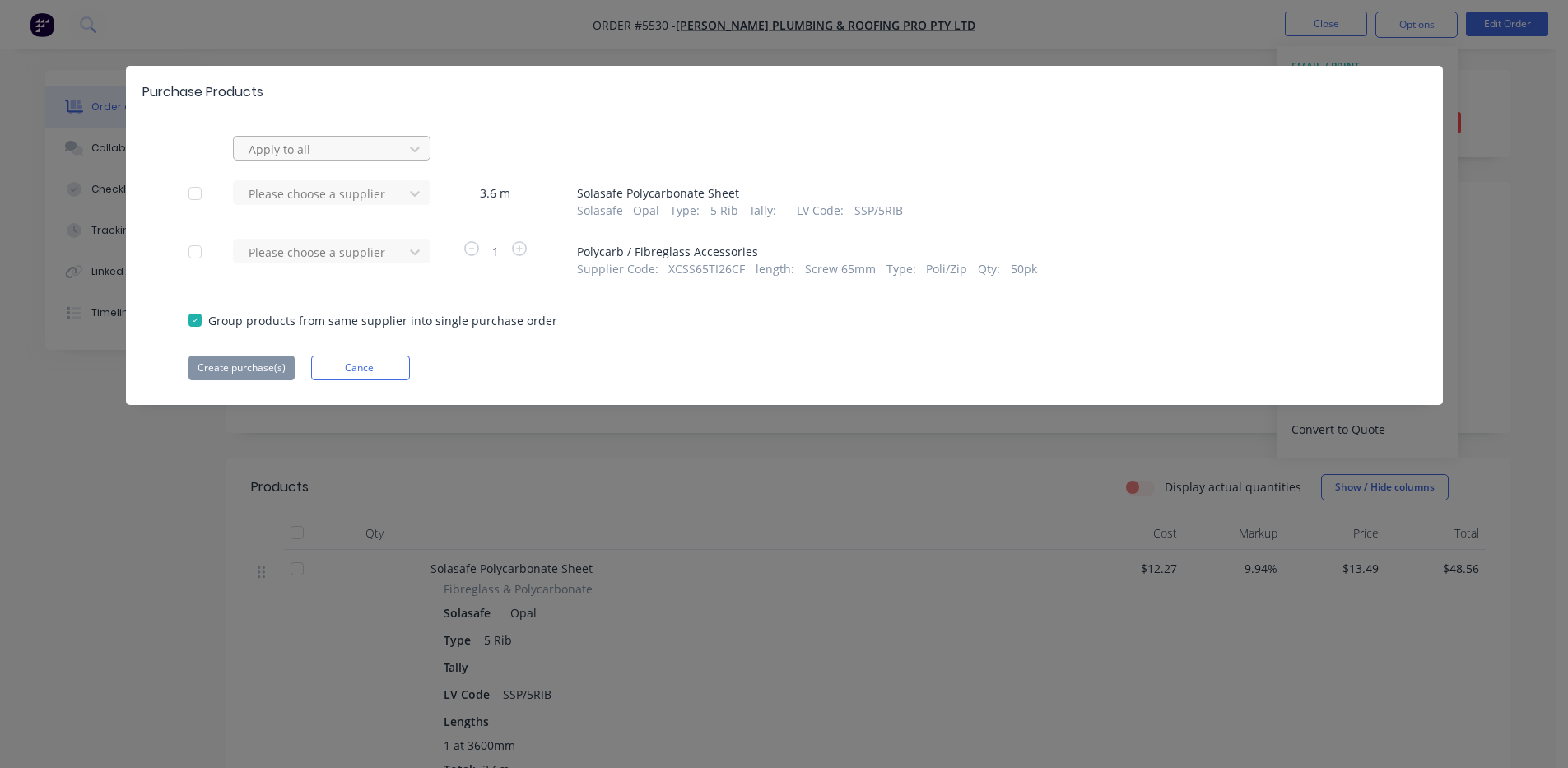
click at [370, 157] on div at bounding box center [321, 149] width 149 height 20
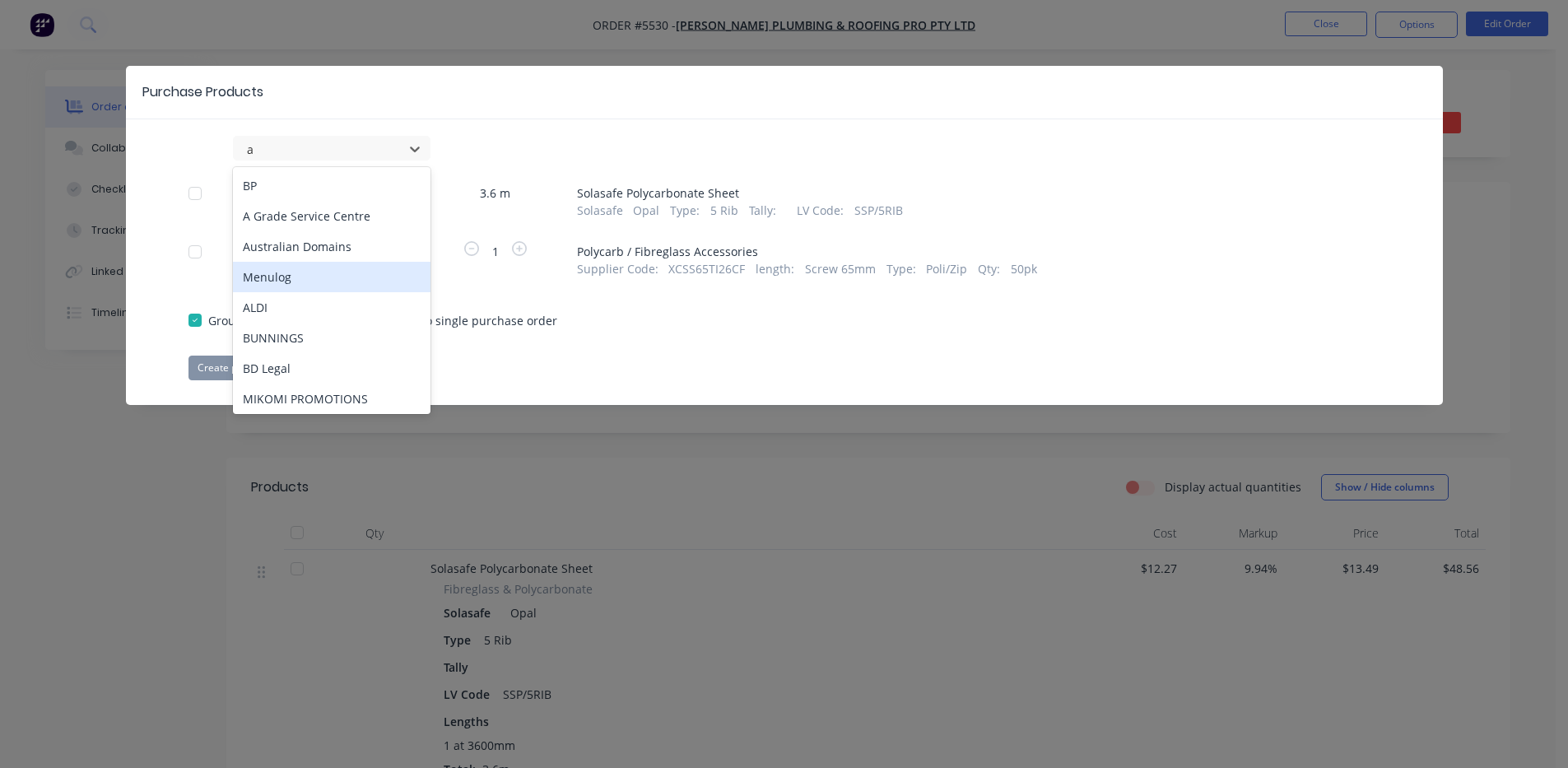
type input "am"
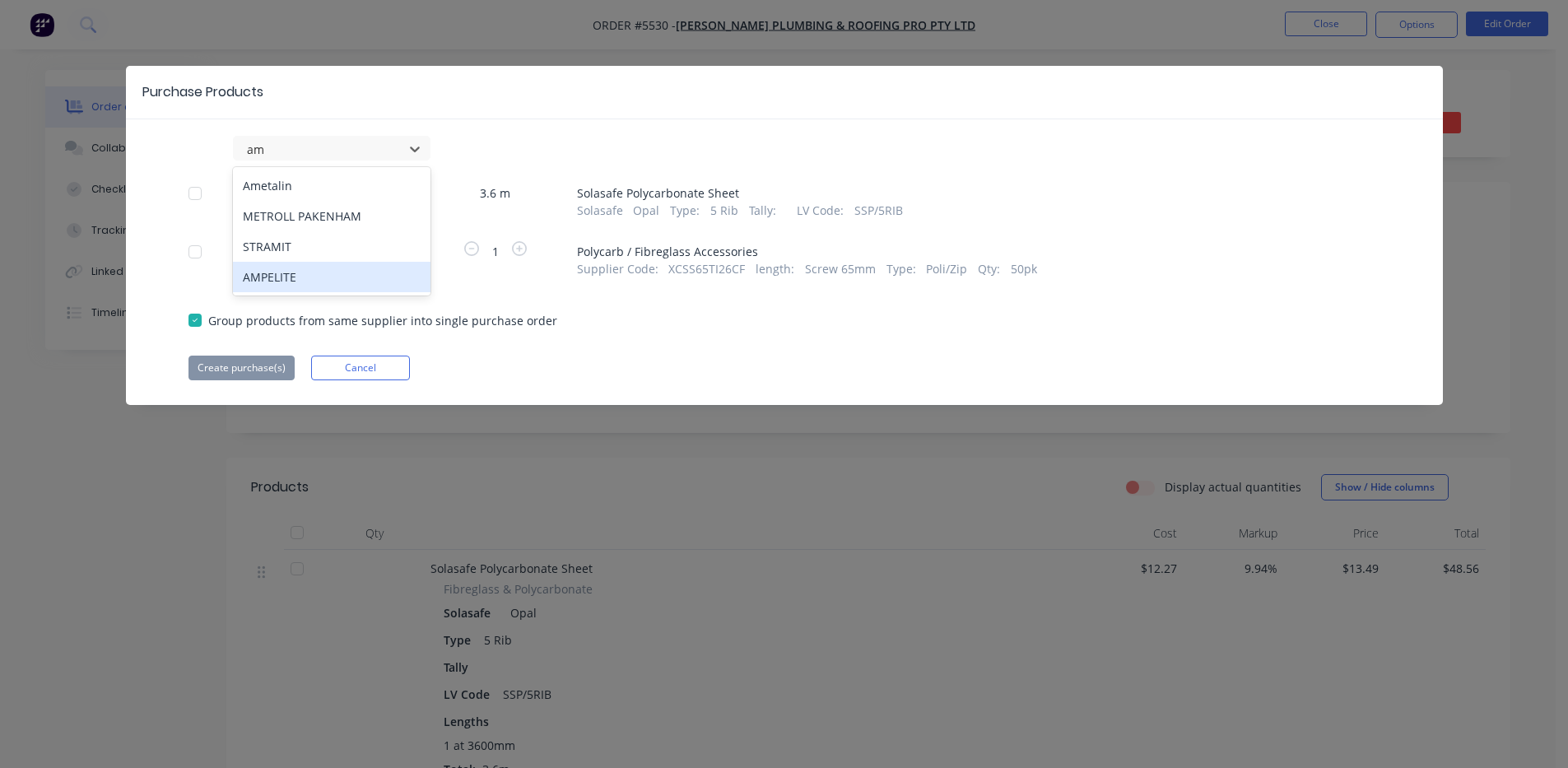
click at [302, 279] on div "AMPELITE" at bounding box center [331, 276] width 197 height 30
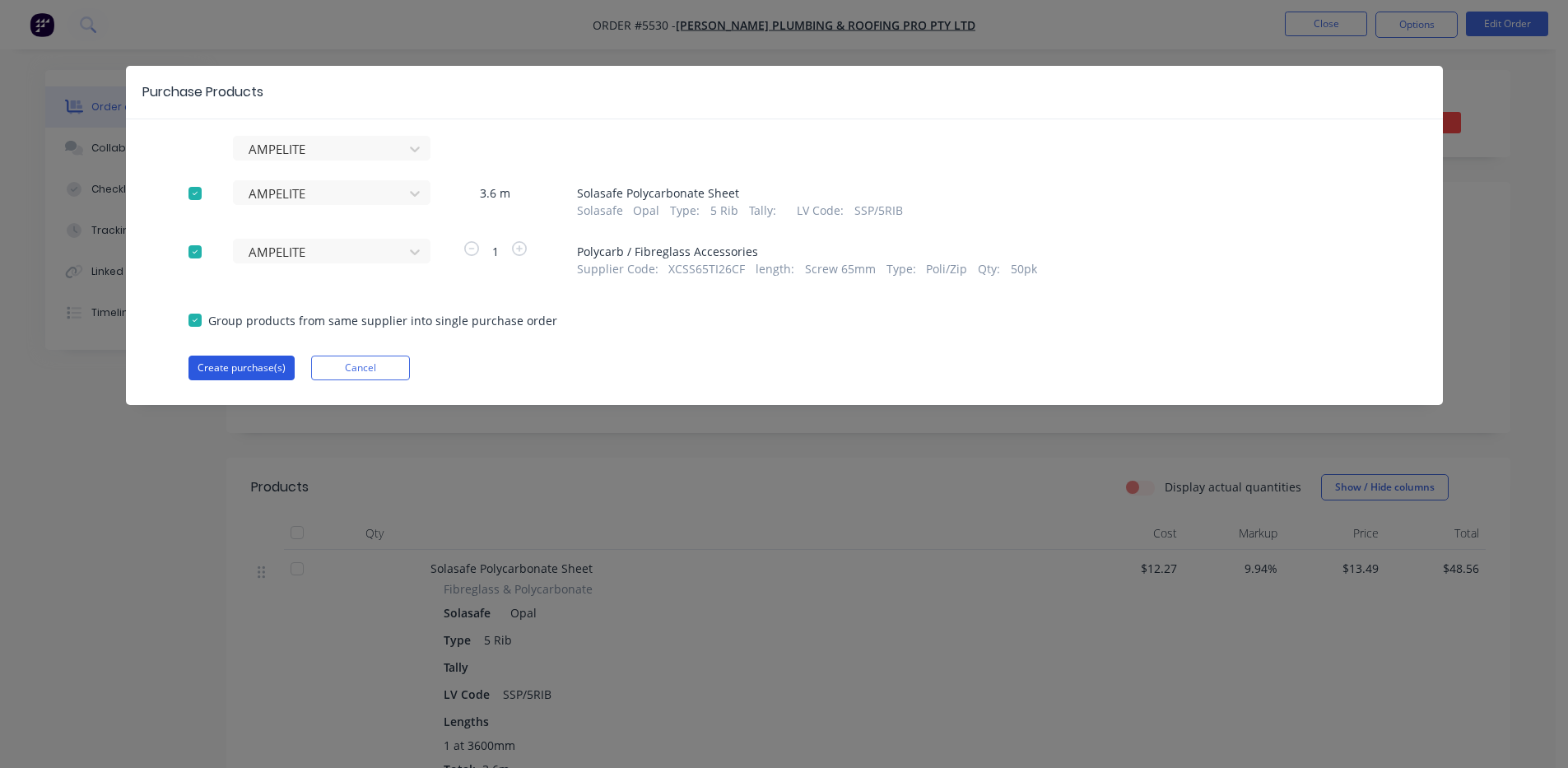
click at [235, 363] on button "Create purchase(s)" at bounding box center [241, 367] width 106 height 24
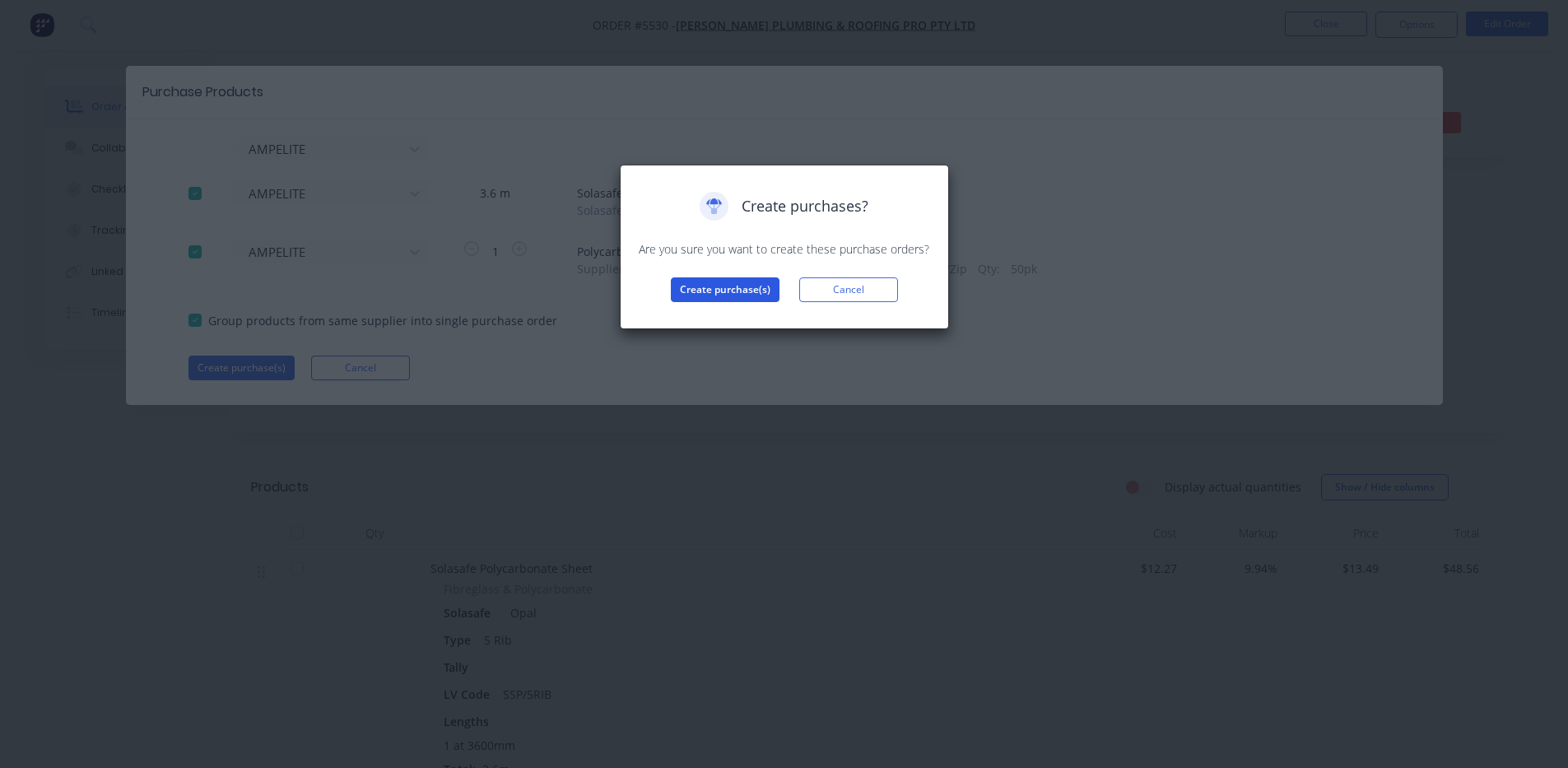
click at [738, 292] on button "Create purchase(s)" at bounding box center [726, 289] width 109 height 24
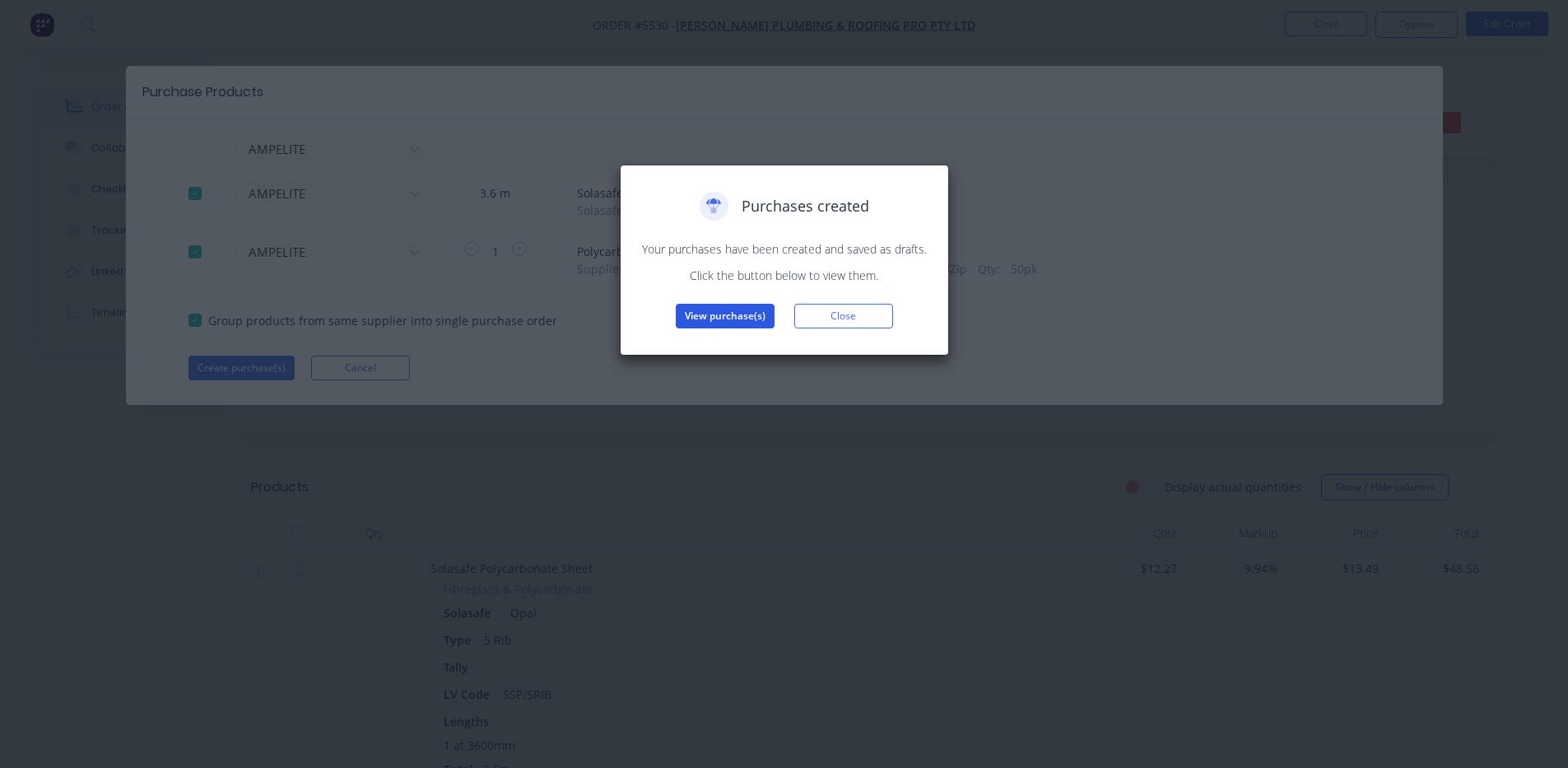
click at [724, 317] on button "View purchase(s)" at bounding box center [726, 316] width 99 height 24
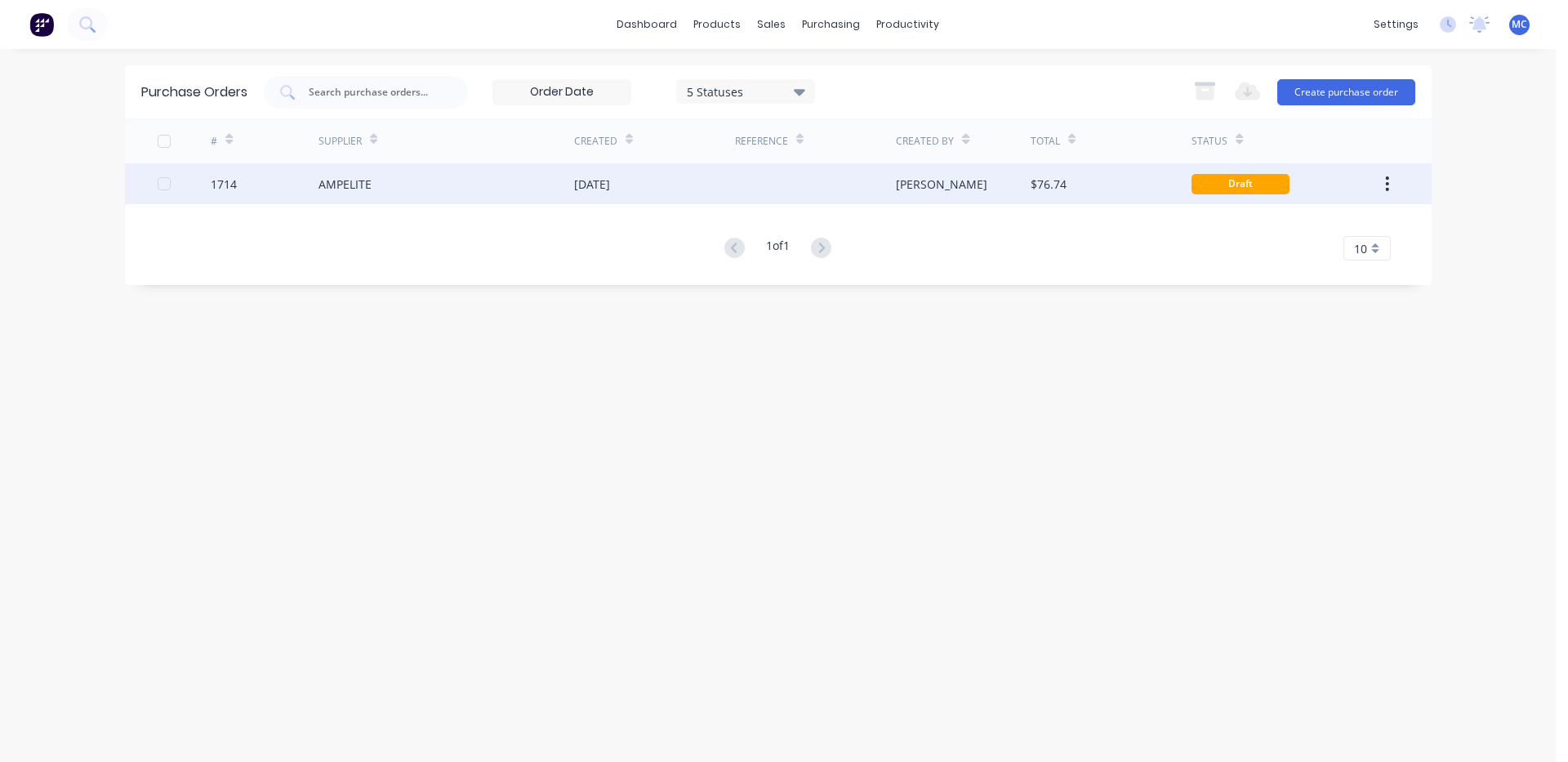
click at [881, 183] on div at bounding box center [815, 183] width 161 height 40
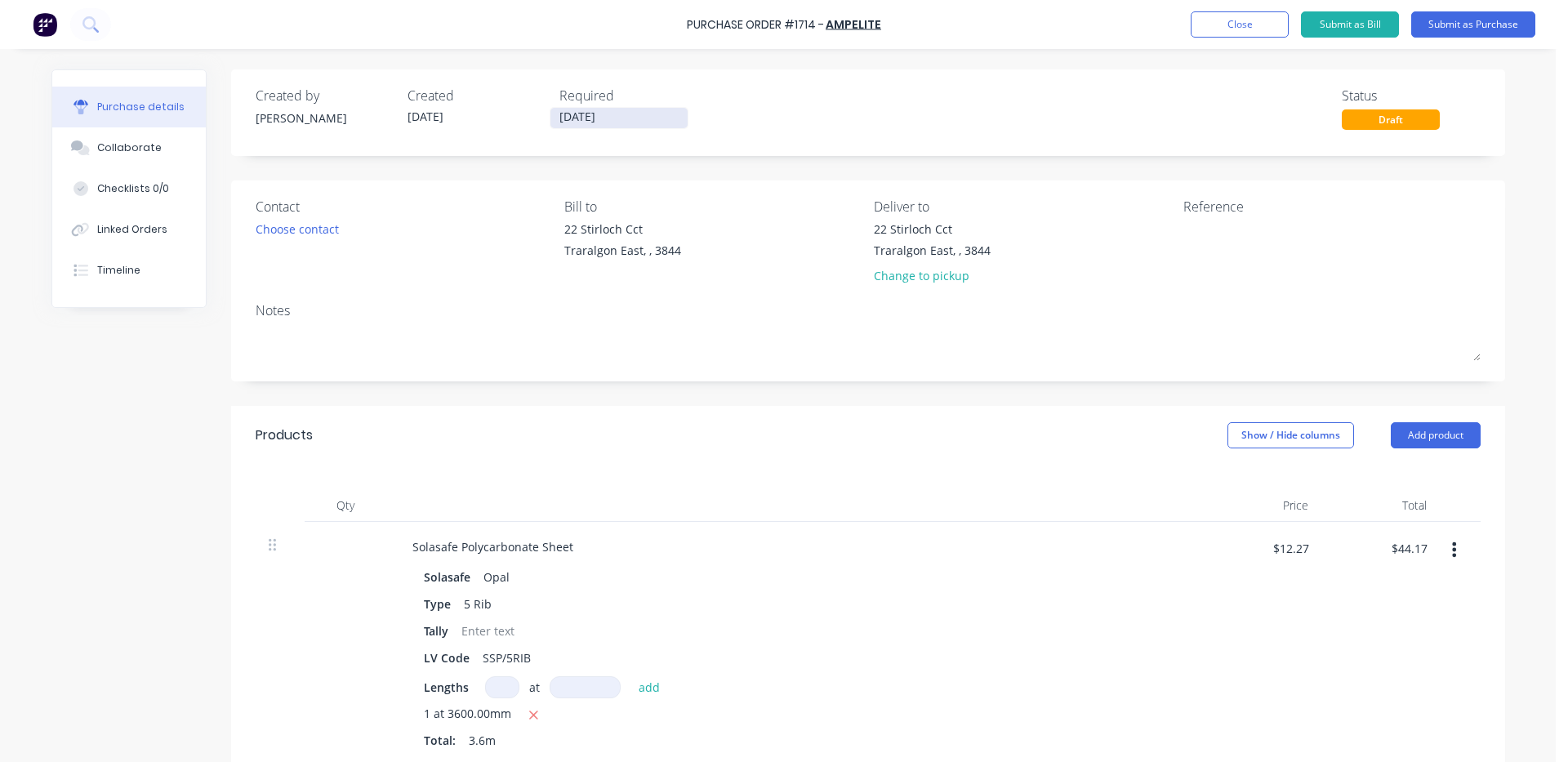
click at [634, 110] on input "[DATE]" at bounding box center [619, 118] width 137 height 20
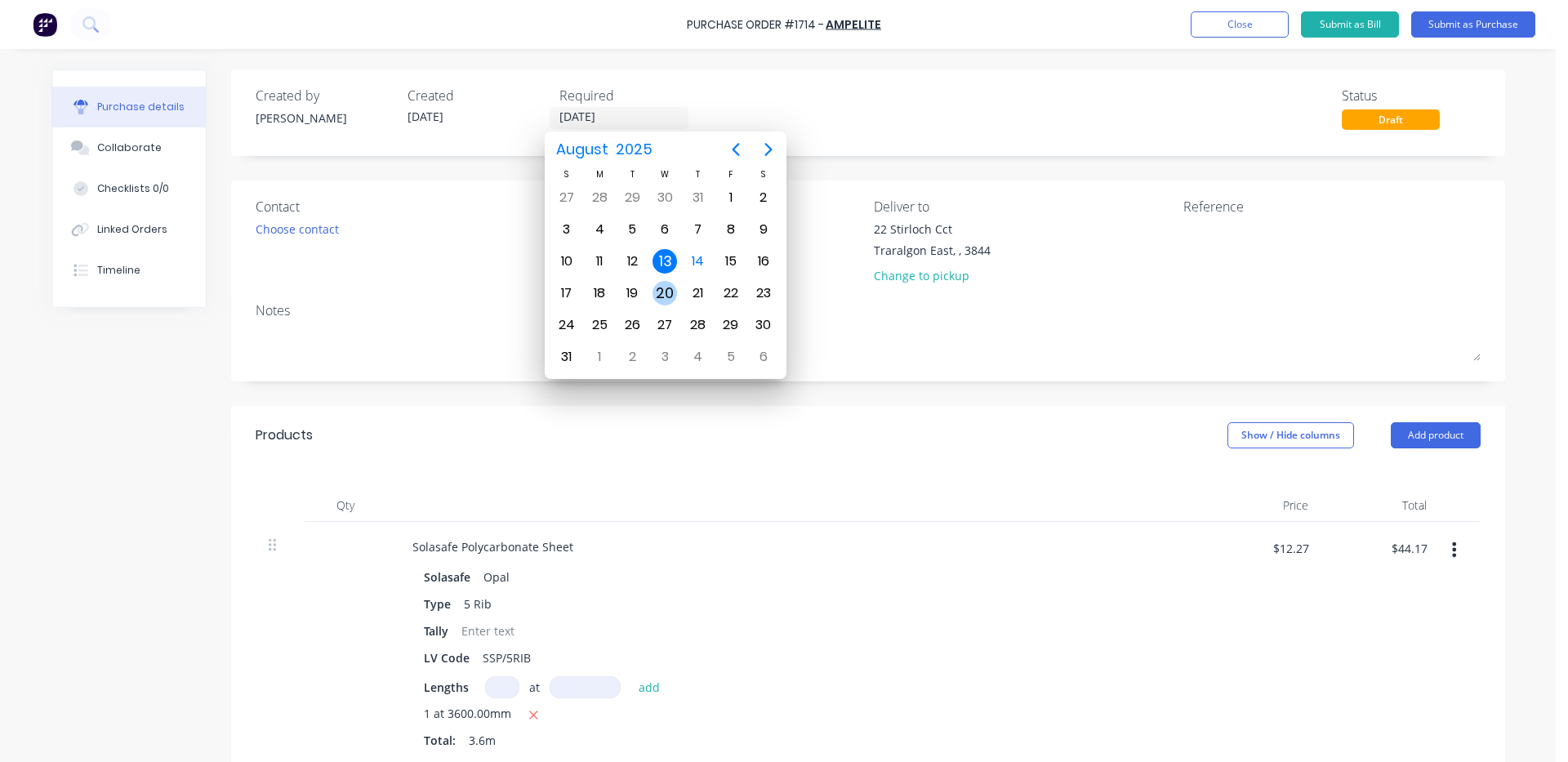
click at [663, 291] on div "20" at bounding box center [664, 293] width 24 height 24
type input "[DATE]"
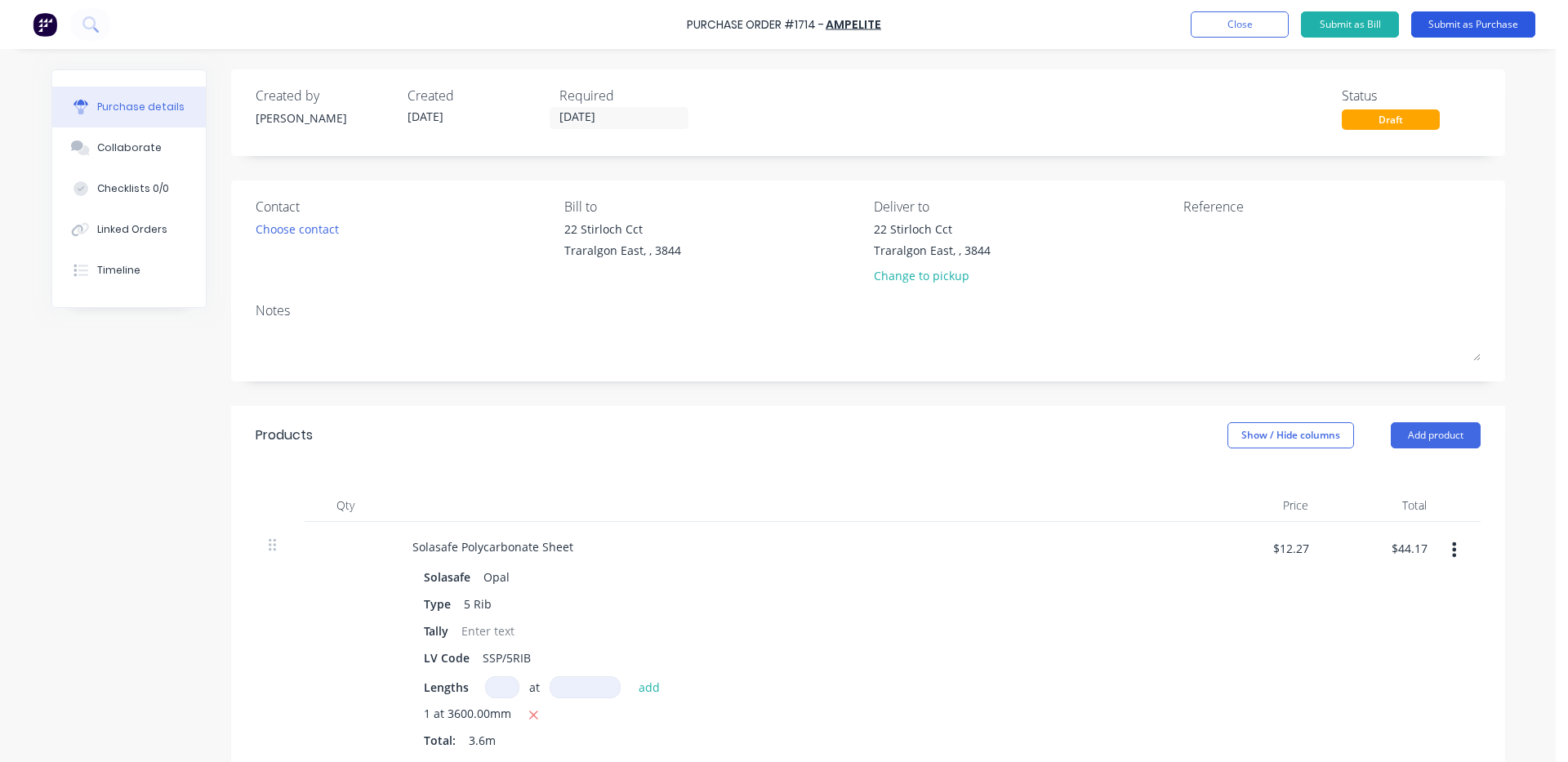
click at [1506, 24] on button "Submit as Purchase" at bounding box center [1473, 24] width 124 height 26
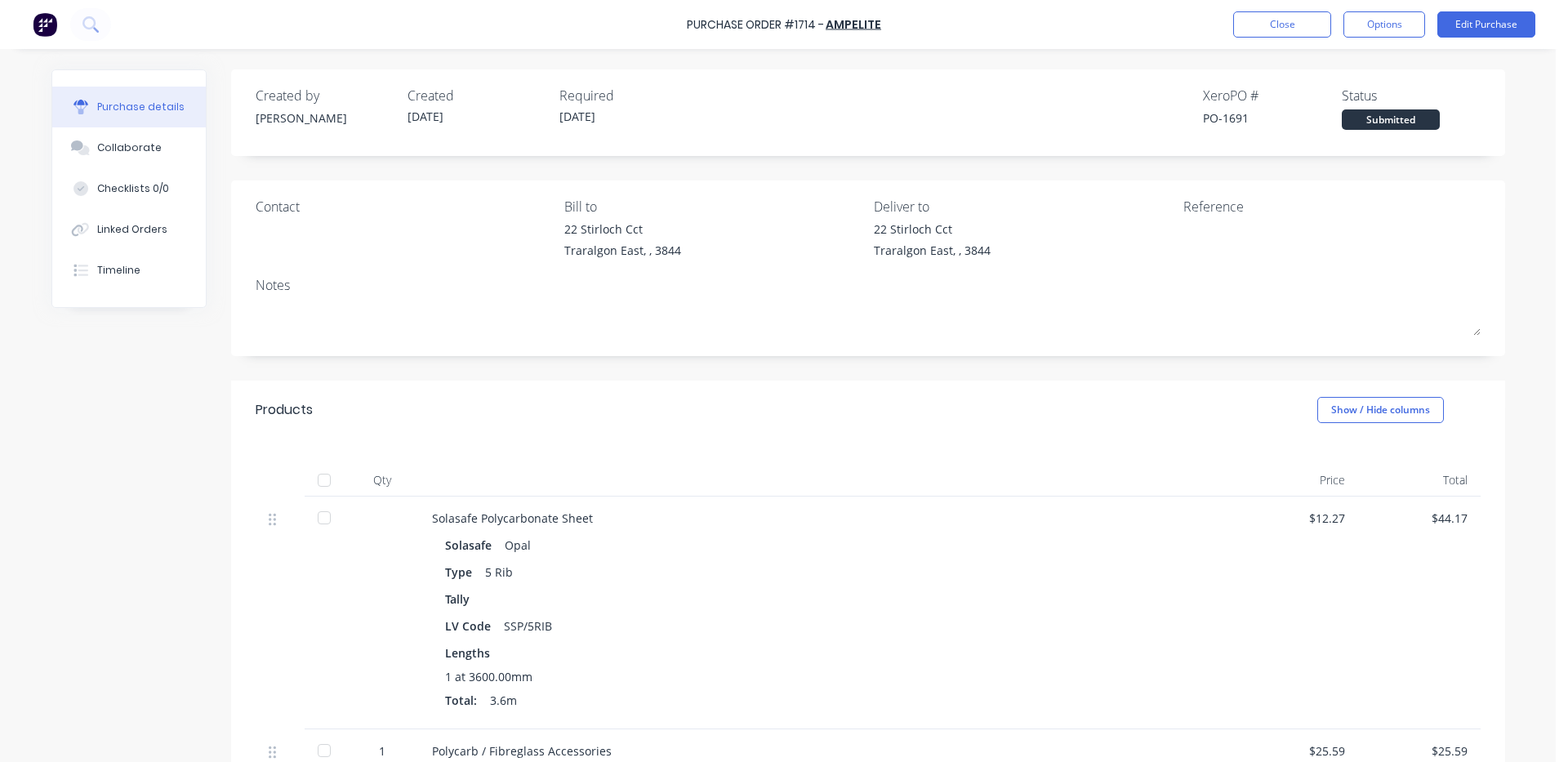
click at [1391, 38] on div "Purchase Order #1714 - AMPELITE Close Options Edit Purchase" at bounding box center [784, 24] width 1568 height 49
drag, startPoint x: 1384, startPoint y: 21, endPoint x: 1445, endPoint y: 371, distance: 355.3
click at [1384, 21] on button "Options" at bounding box center [1384, 24] width 82 height 26
click at [1320, 67] on div "Print / Email" at bounding box center [1347, 66] width 126 height 24
click at [1325, 97] on div "With pricing" at bounding box center [1347, 99] width 126 height 24
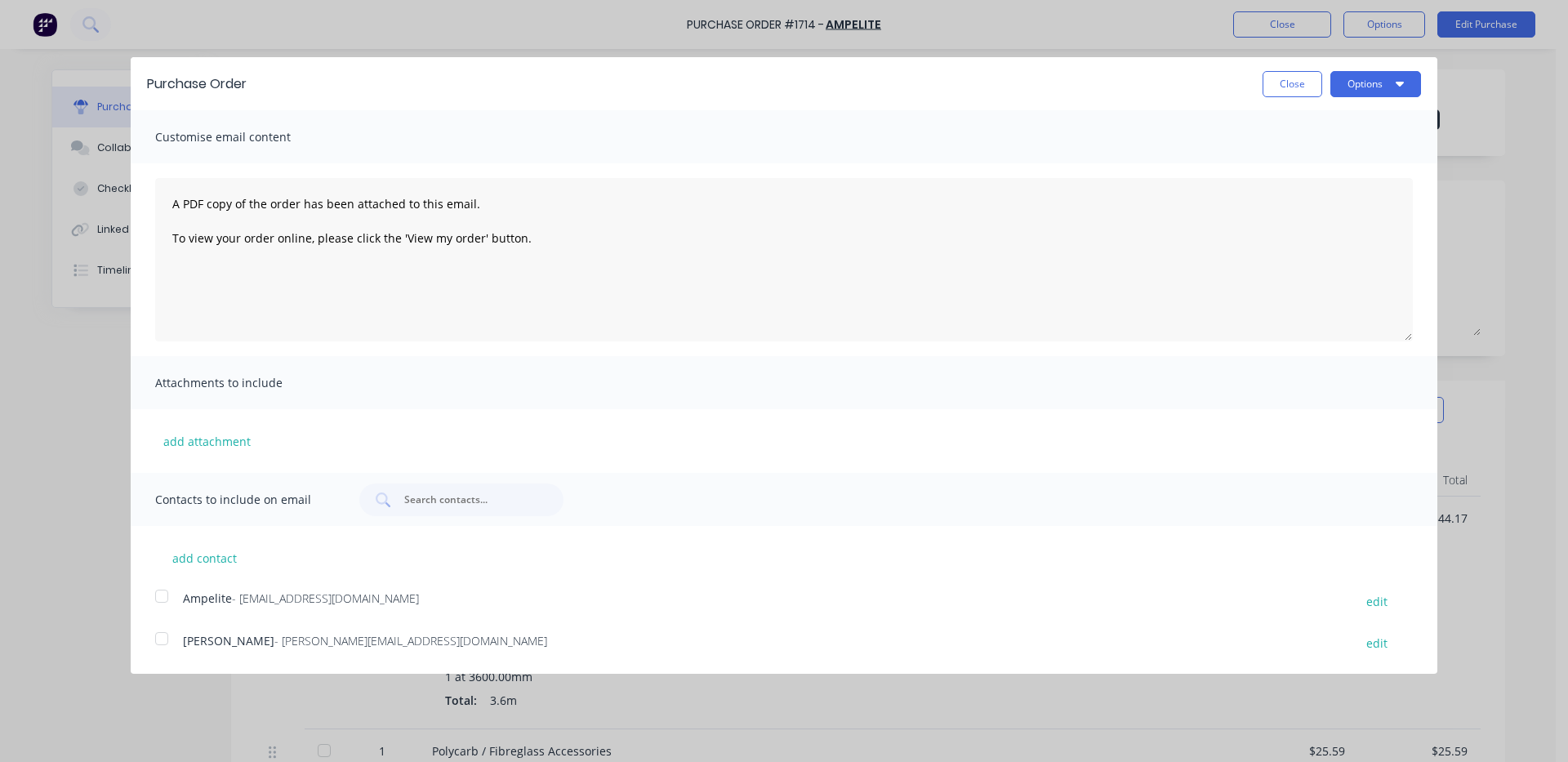
click at [170, 591] on div at bounding box center [162, 596] width 33 height 33
click at [1384, 85] on button "Options" at bounding box center [1376, 84] width 91 height 26
click at [1357, 170] on div "Email" at bounding box center [1343, 158] width 126 height 24
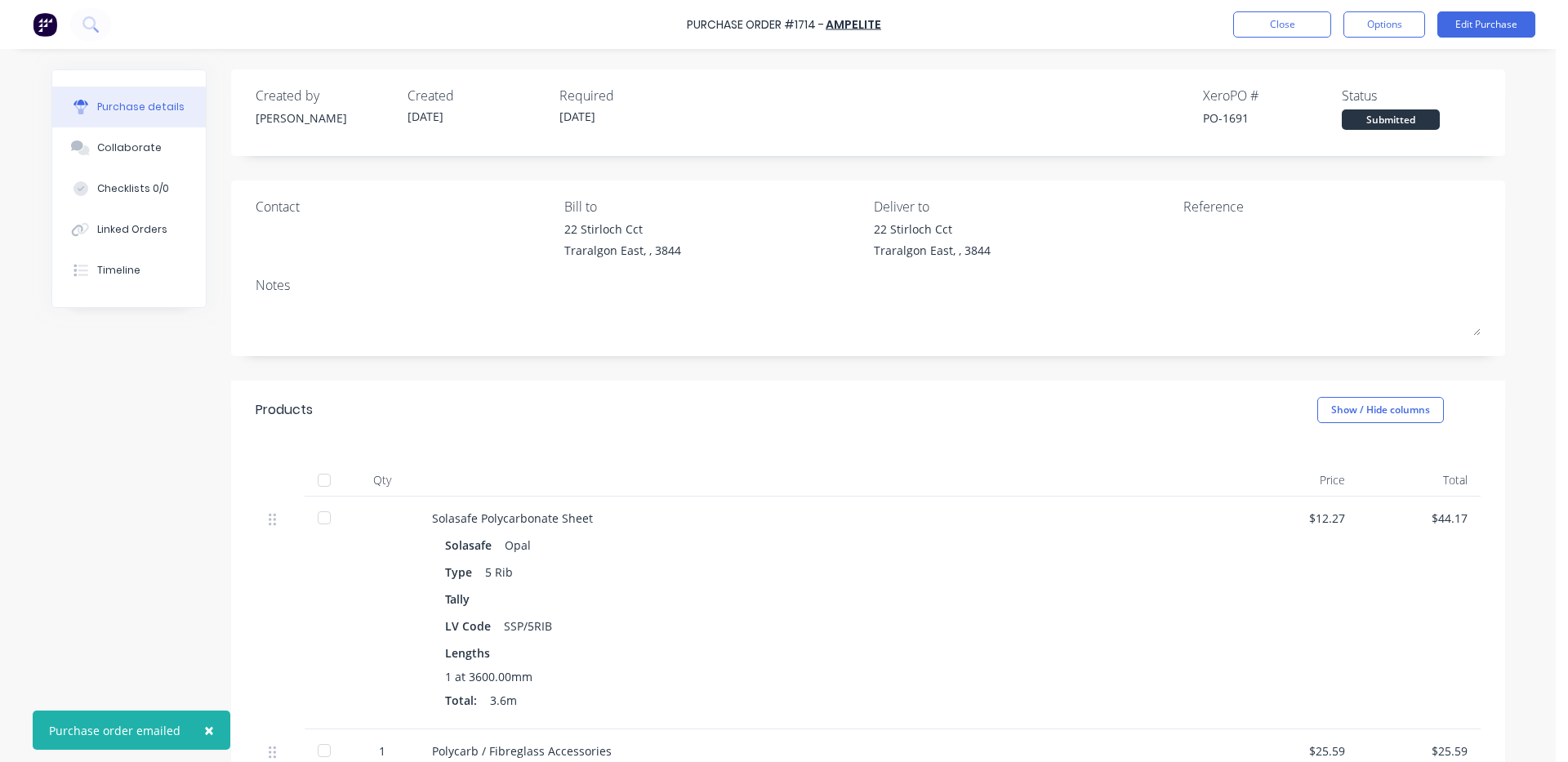
click at [1388, 11] on div "Purchase Order #1714 - AMPELITE Close Options Edit Purchase" at bounding box center [784, 24] width 1568 height 49
click at [1388, 20] on button "Options" at bounding box center [1384, 24] width 82 height 26
click at [1304, 62] on div "Print / Email" at bounding box center [1347, 66] width 126 height 24
click at [1332, 101] on div "With pricing" at bounding box center [1347, 99] width 126 height 24
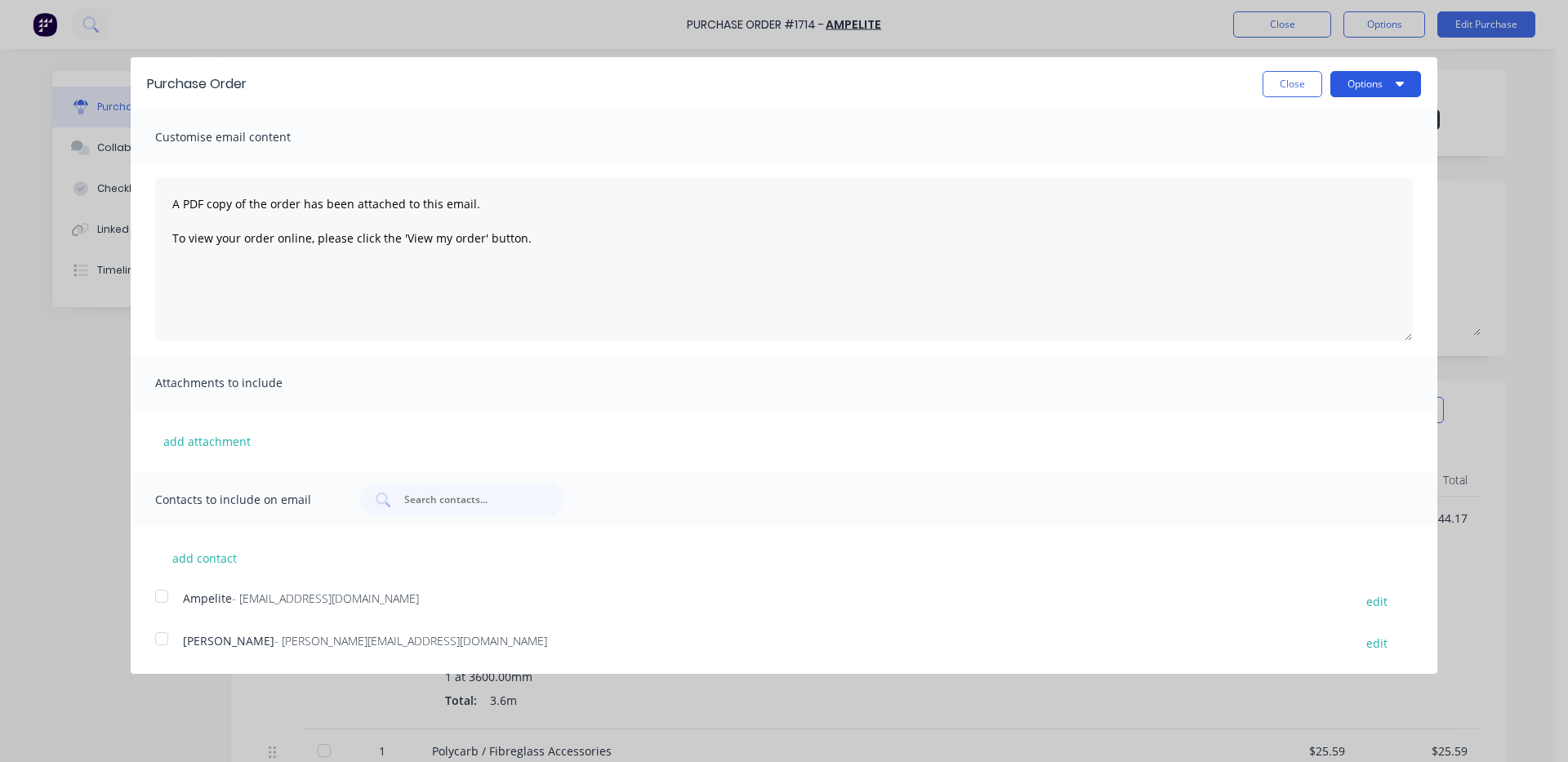
click at [1357, 88] on button "Options" at bounding box center [1376, 84] width 91 height 26
click at [1300, 137] on div "Print" at bounding box center [1343, 125] width 126 height 24
click at [1307, 126] on div "Print" at bounding box center [1343, 125] width 126 height 24
click at [1315, 117] on div "Print" at bounding box center [1343, 125] width 126 height 24
click at [1291, 83] on button "Close" at bounding box center [1292, 84] width 60 height 26
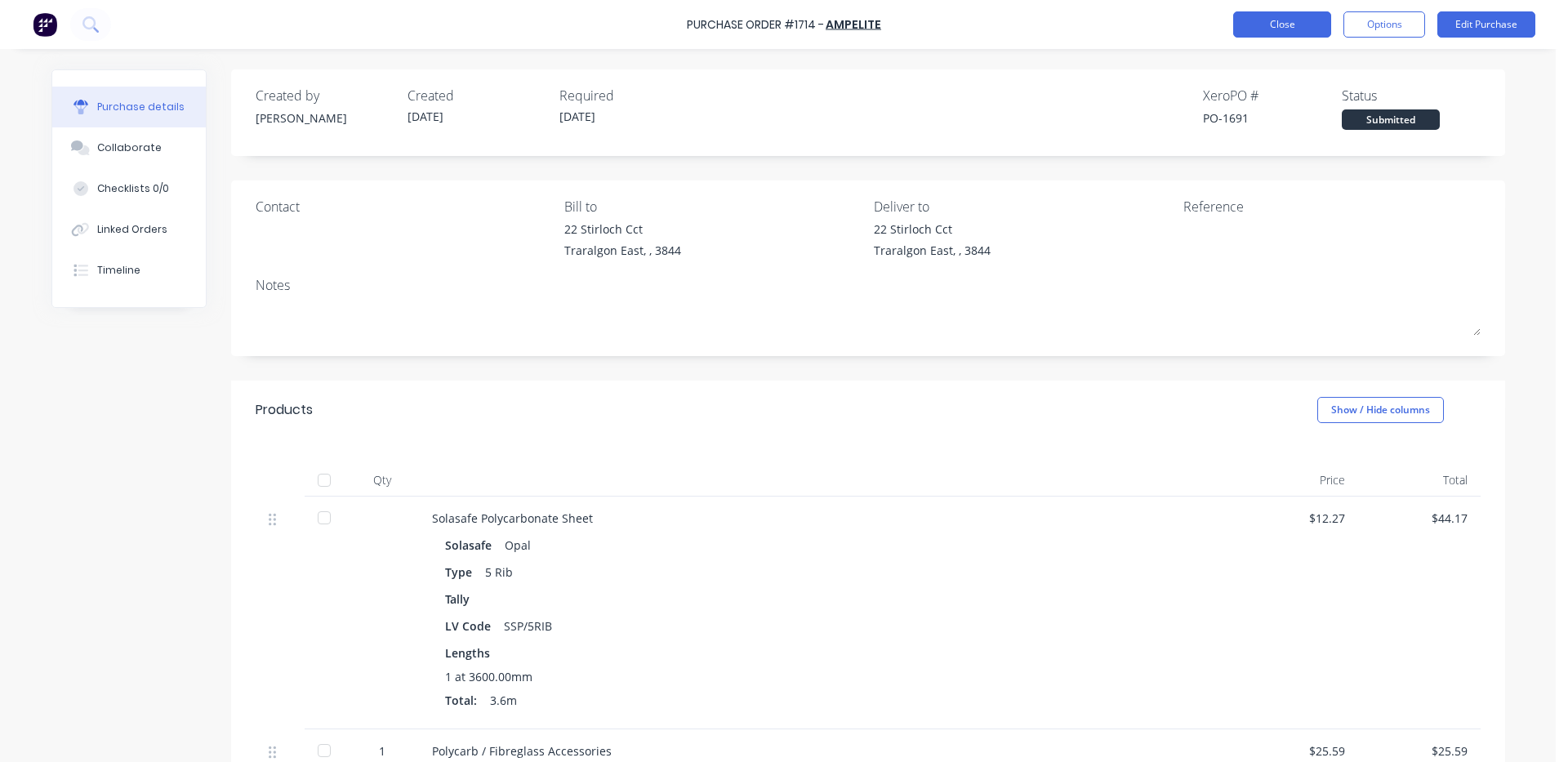
click at [1289, 25] on button "Close" at bounding box center [1283, 24] width 98 height 26
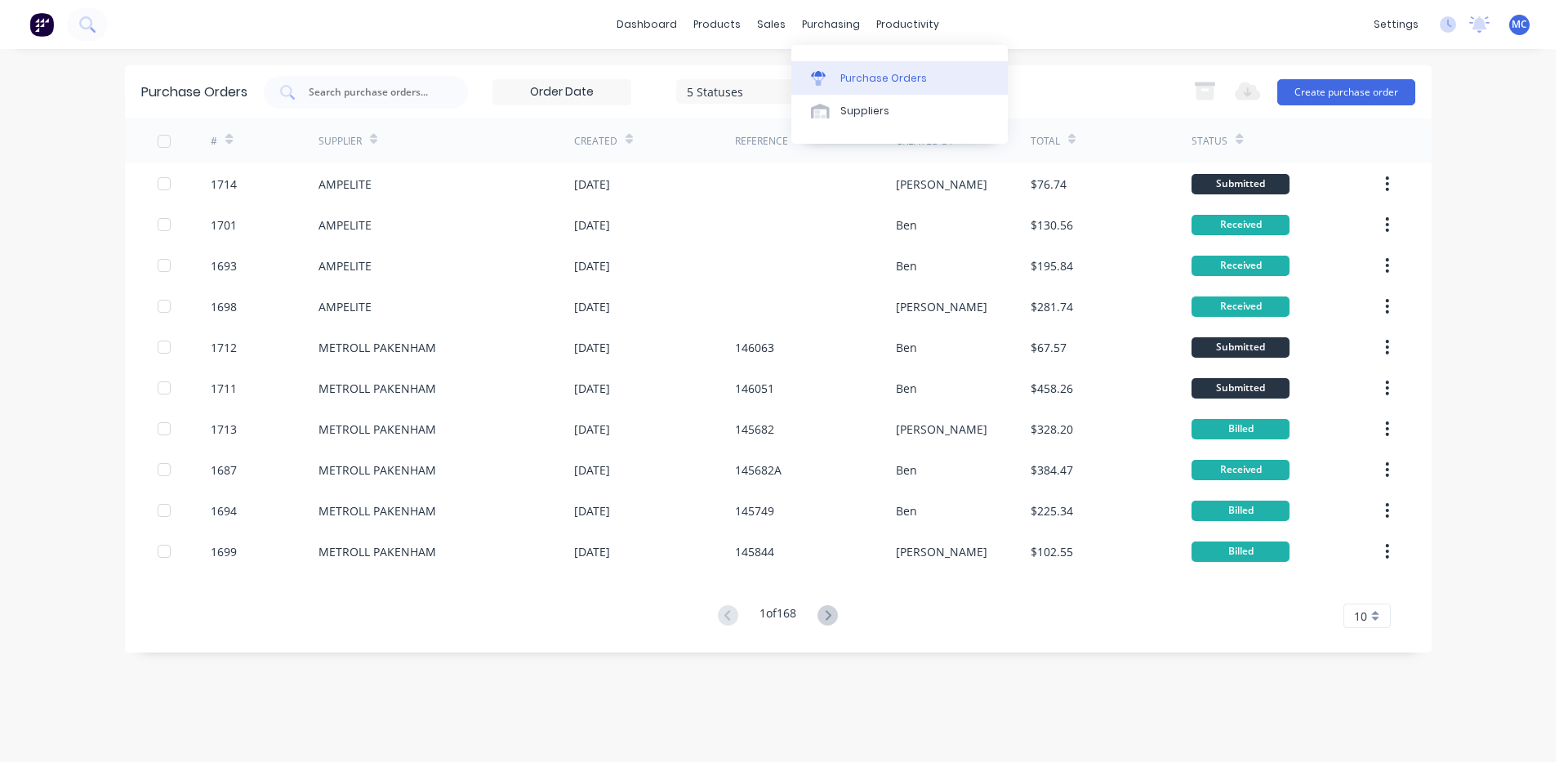
click at [869, 69] on link "Purchase Orders" at bounding box center [899, 78] width 217 height 33
click at [430, 88] on input "text" at bounding box center [375, 92] width 136 height 16
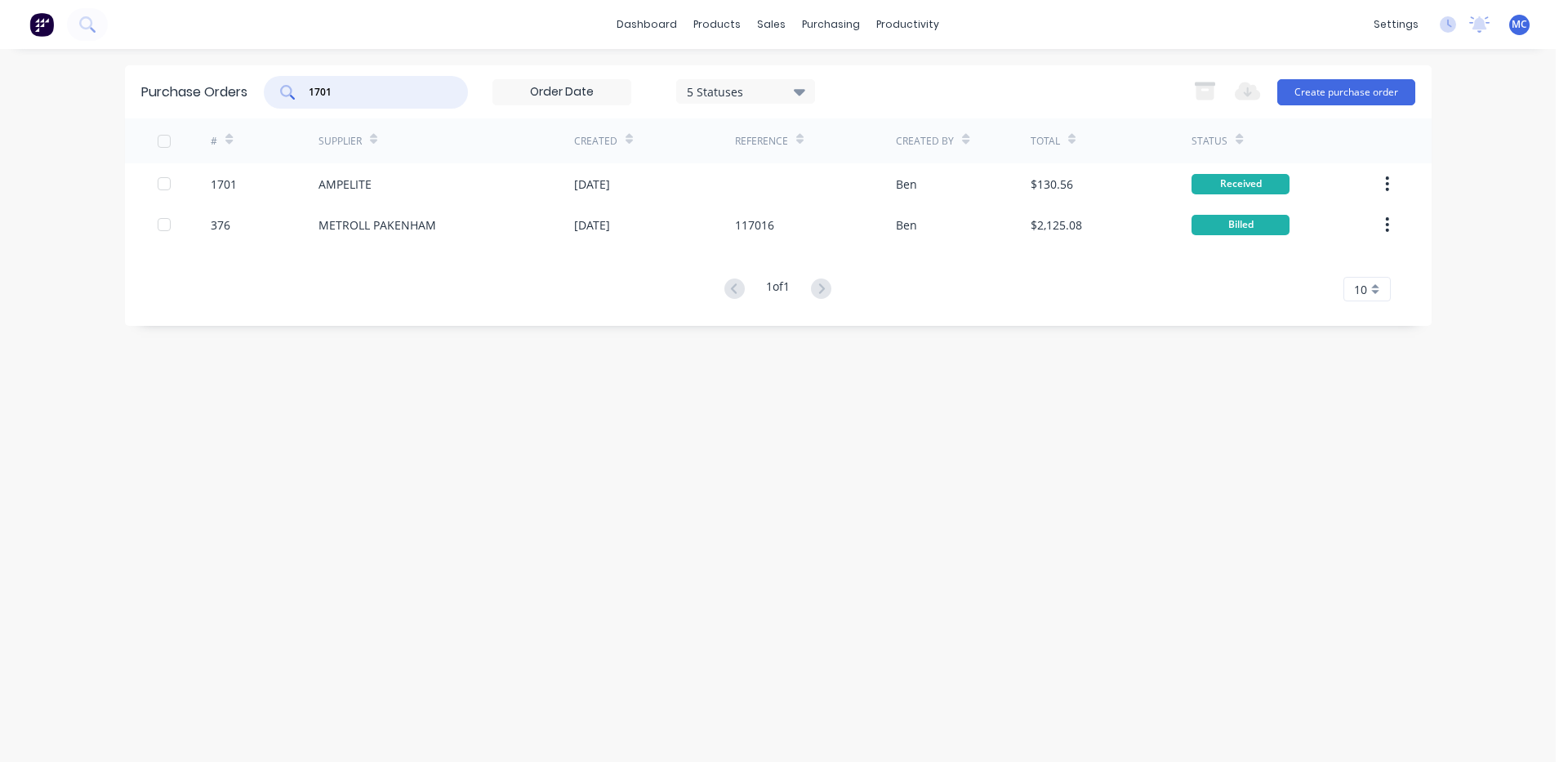
drag, startPoint x: 378, startPoint y: 96, endPoint x: 72, endPoint y: 62, distance: 307.9
click at [86, 60] on div "dashboard products sales purchasing productivity dashboard products Product Cat…" at bounding box center [778, 381] width 1555 height 762
type input "1"
type input "1698"
